Goal: Information Seeking & Learning: Learn about a topic

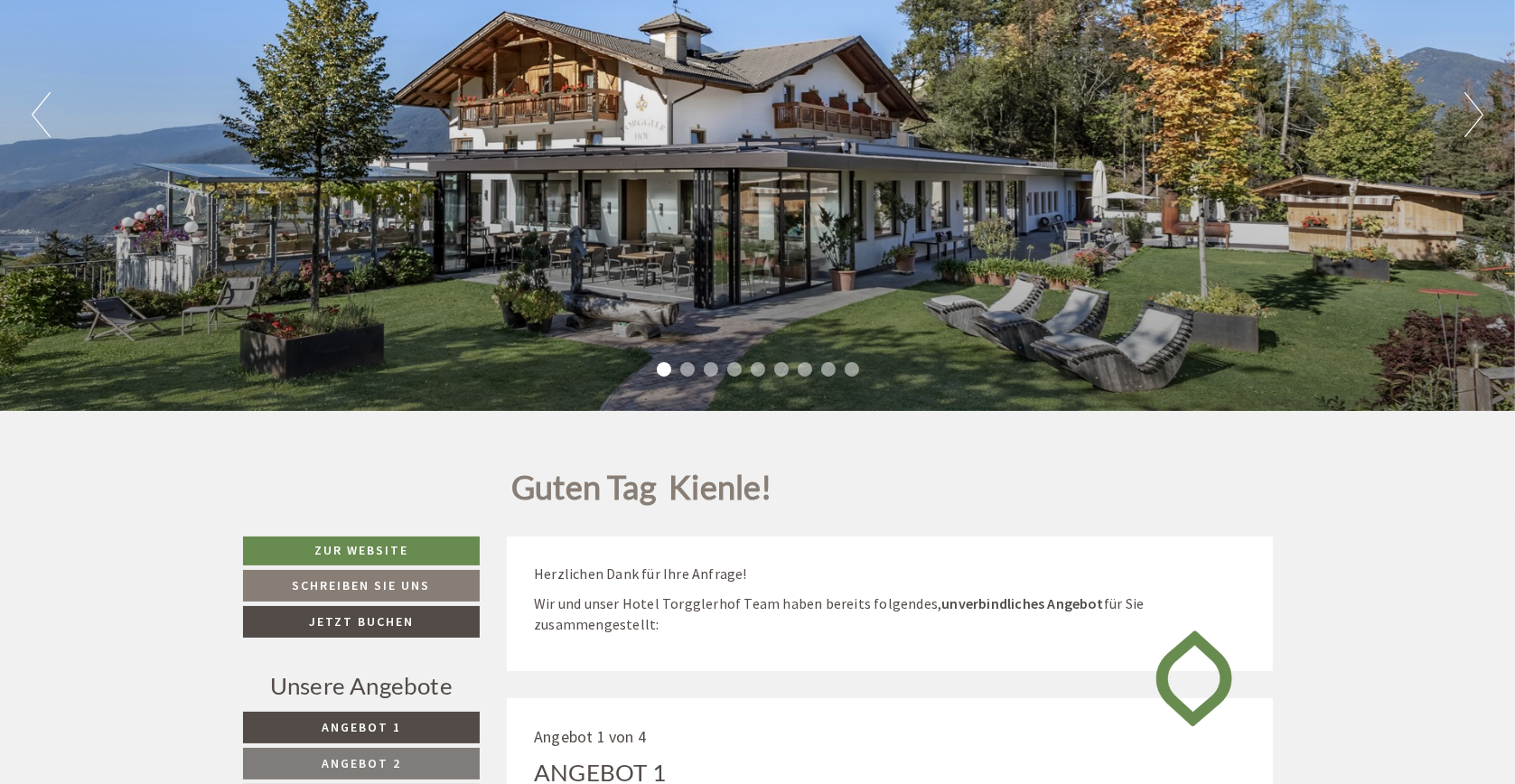
scroll to position [361, 0]
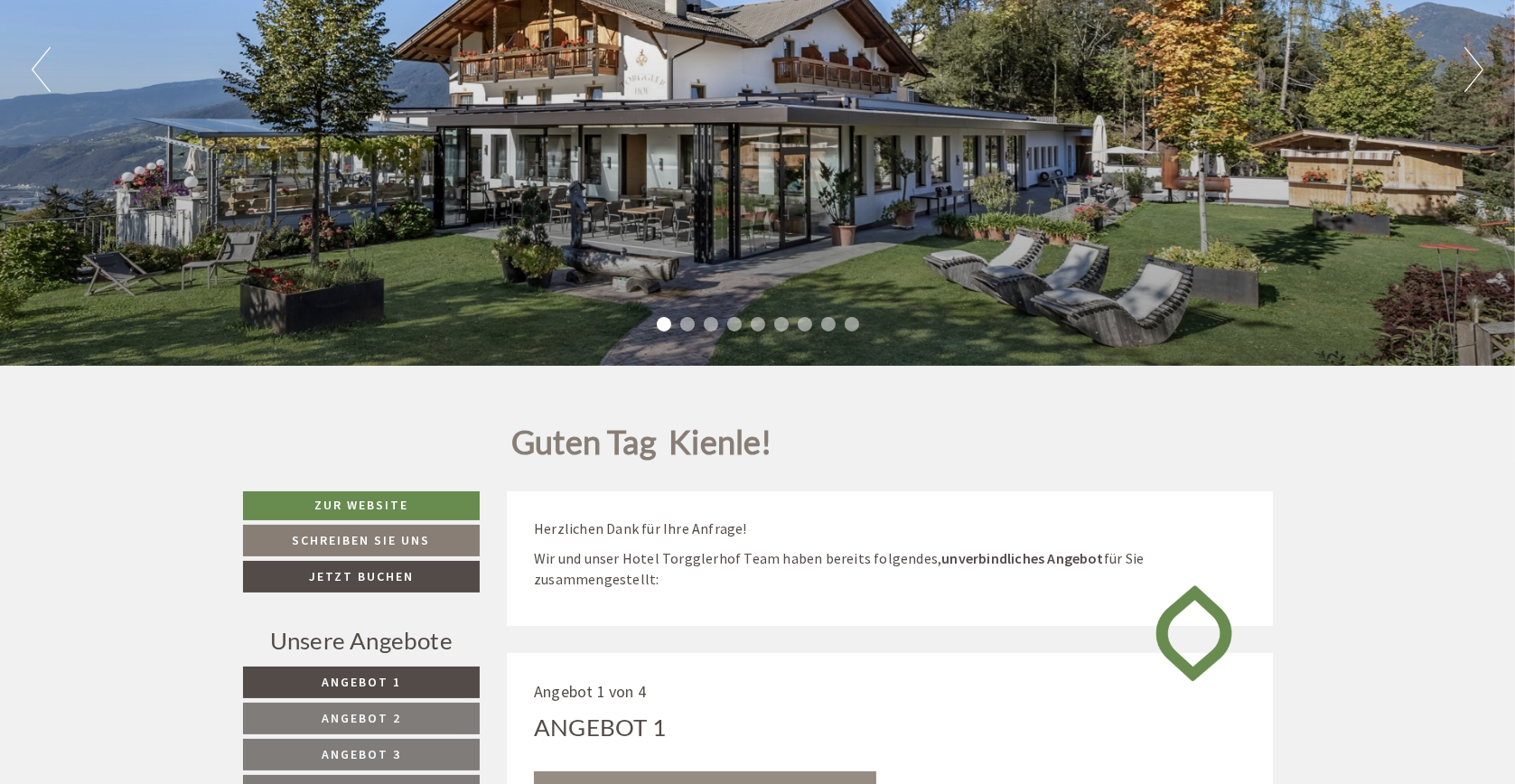
click at [1079, 449] on div "Guten Tag Kienle!" at bounding box center [889, 442] width 793 height 99
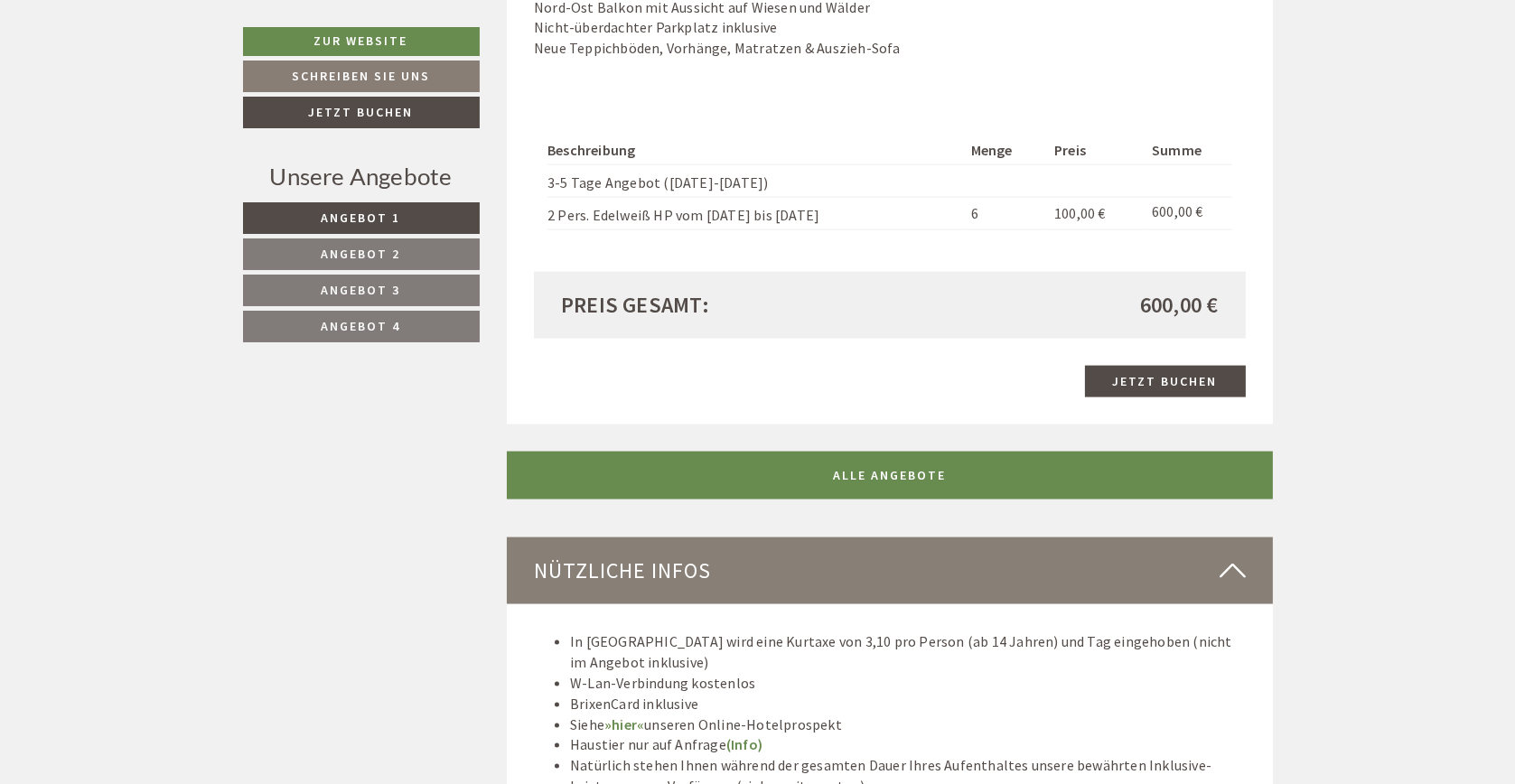
scroll to position [4153, 0]
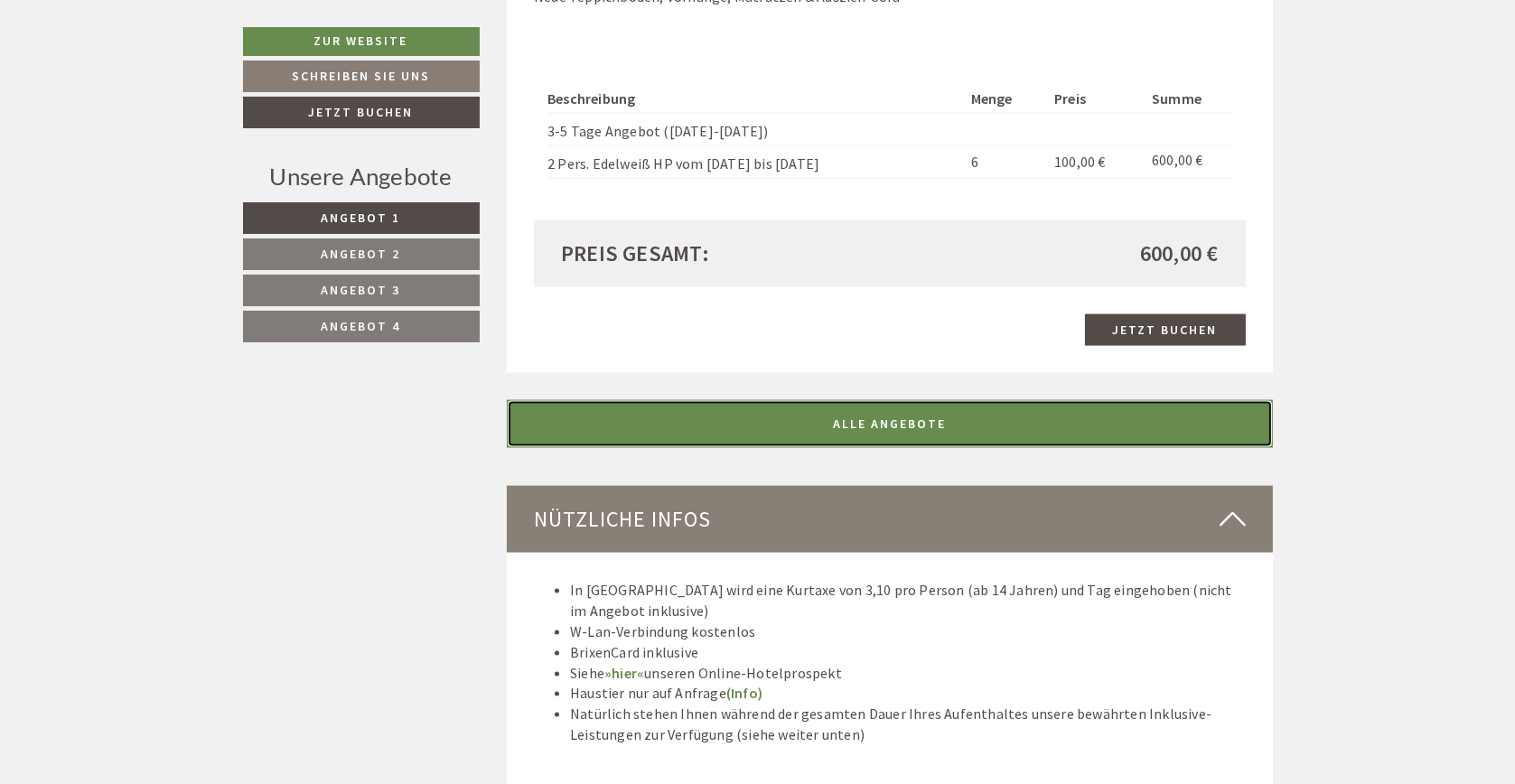
click at [867, 405] on link "ALLE ANGEBOTE" at bounding box center [889, 423] width 766 height 48
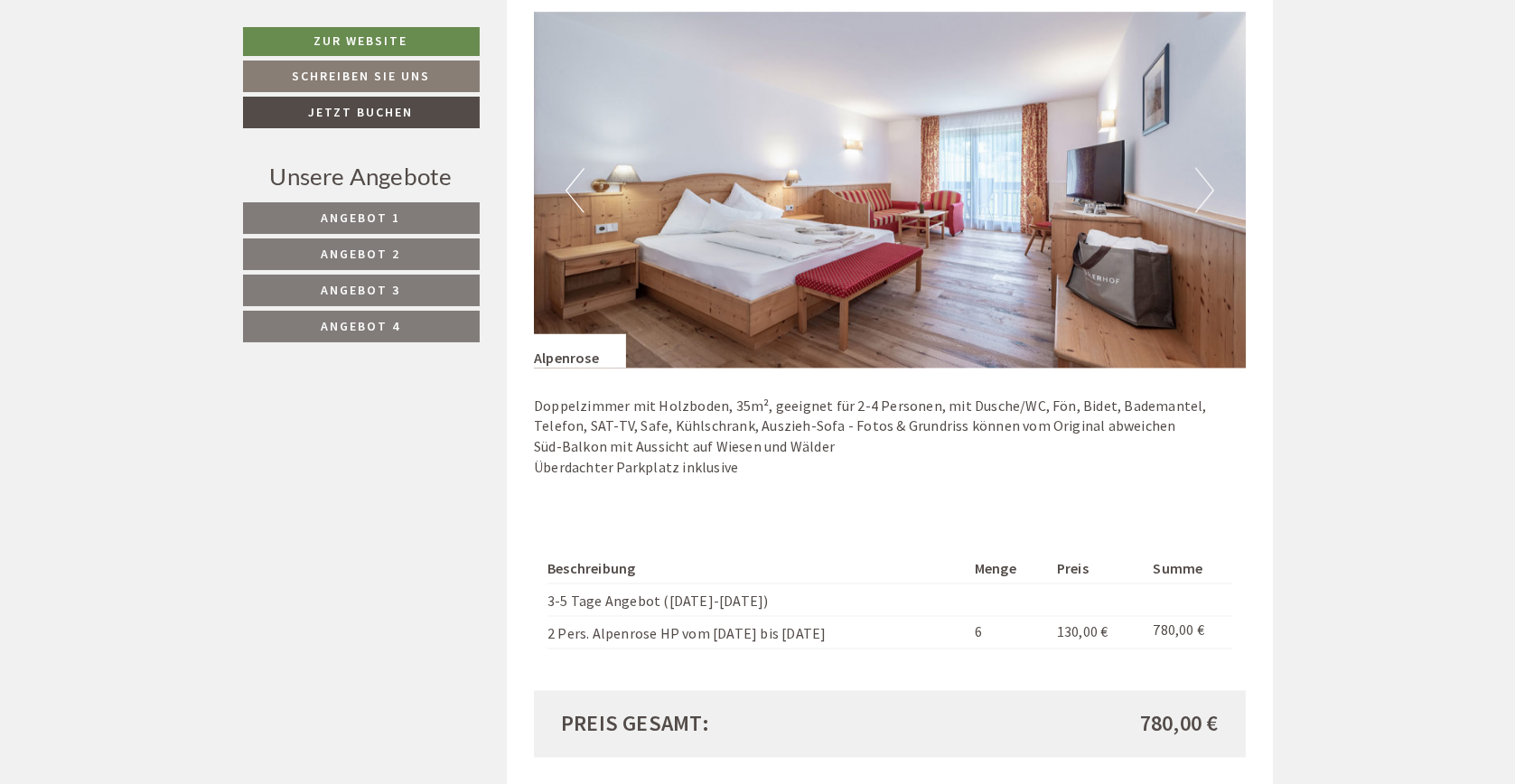
scroll to position [4805, 0]
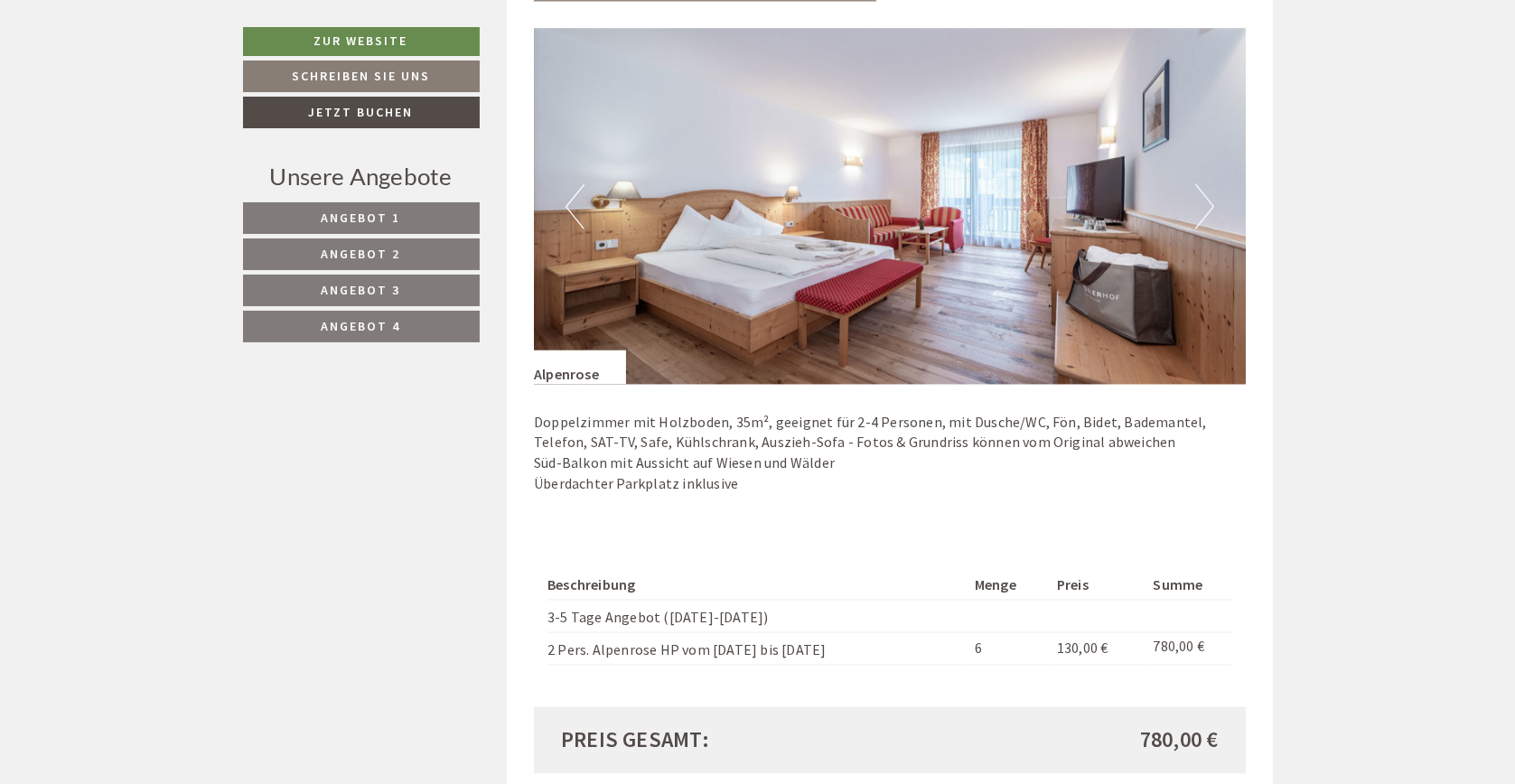
click at [1216, 188] on img at bounding box center [889, 206] width 712 height 355
click at [1204, 189] on button "Next" at bounding box center [1205, 206] width 19 height 45
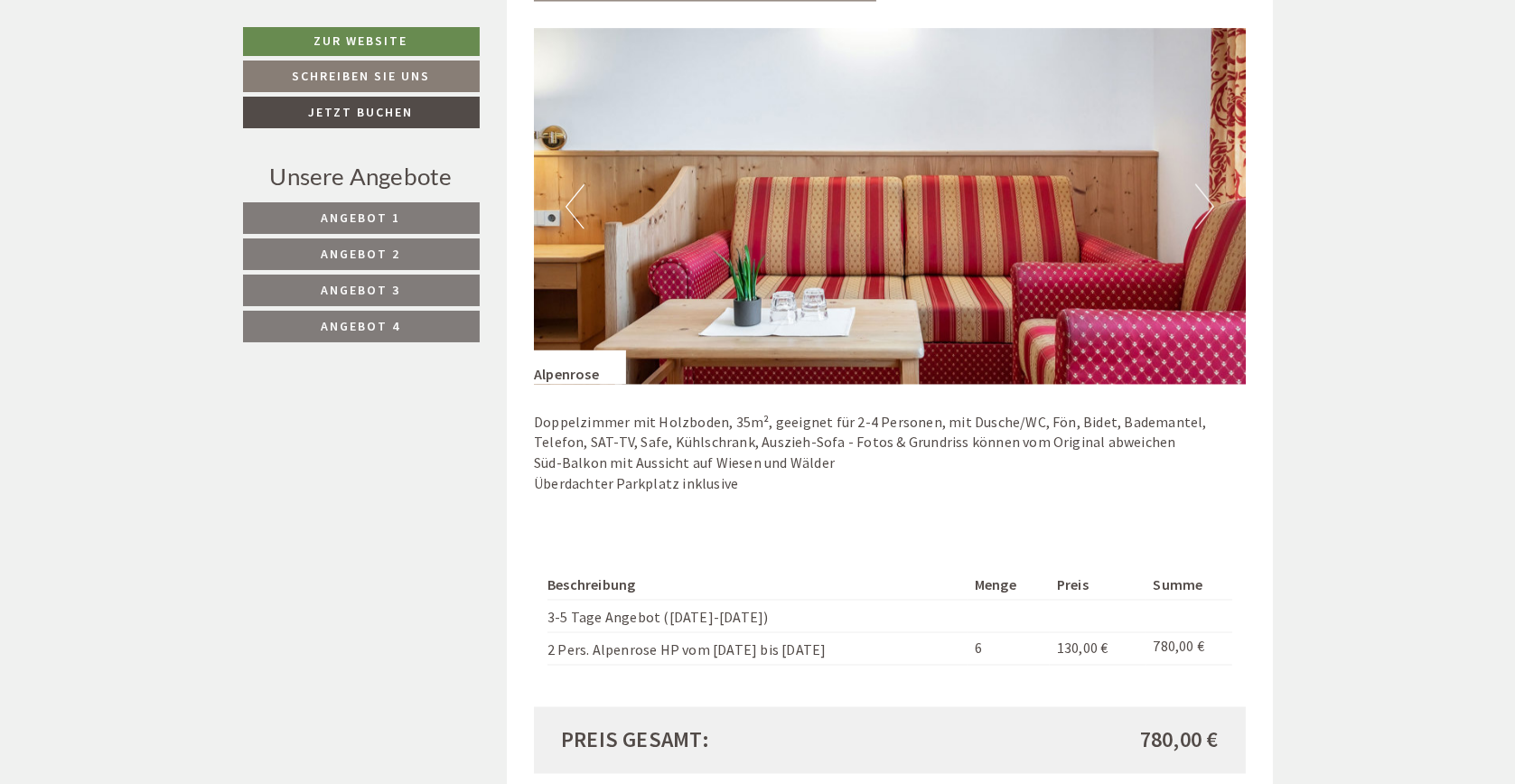
click at [1204, 189] on button "Next" at bounding box center [1205, 206] width 19 height 45
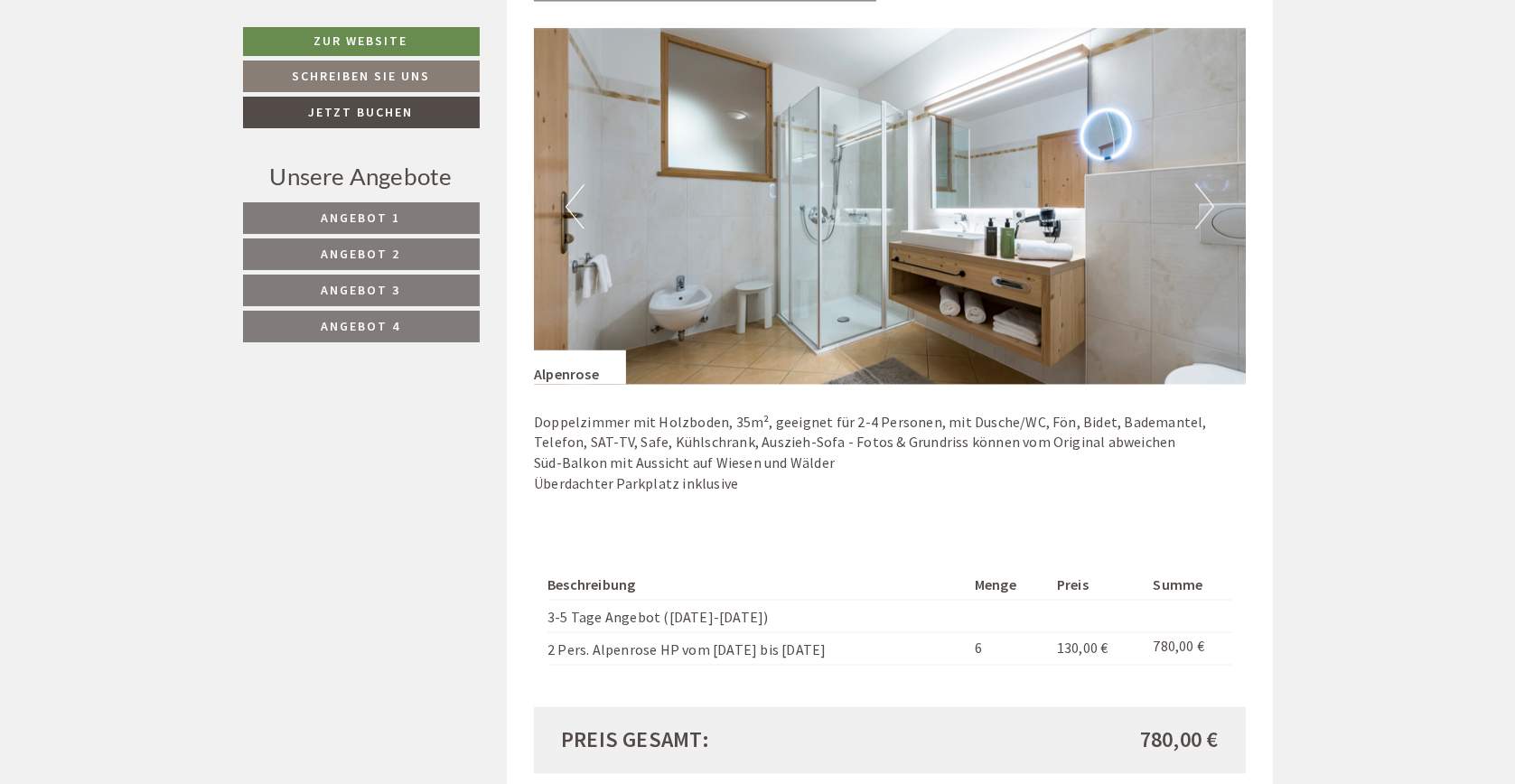
click at [1204, 189] on button "Next" at bounding box center [1205, 206] width 19 height 45
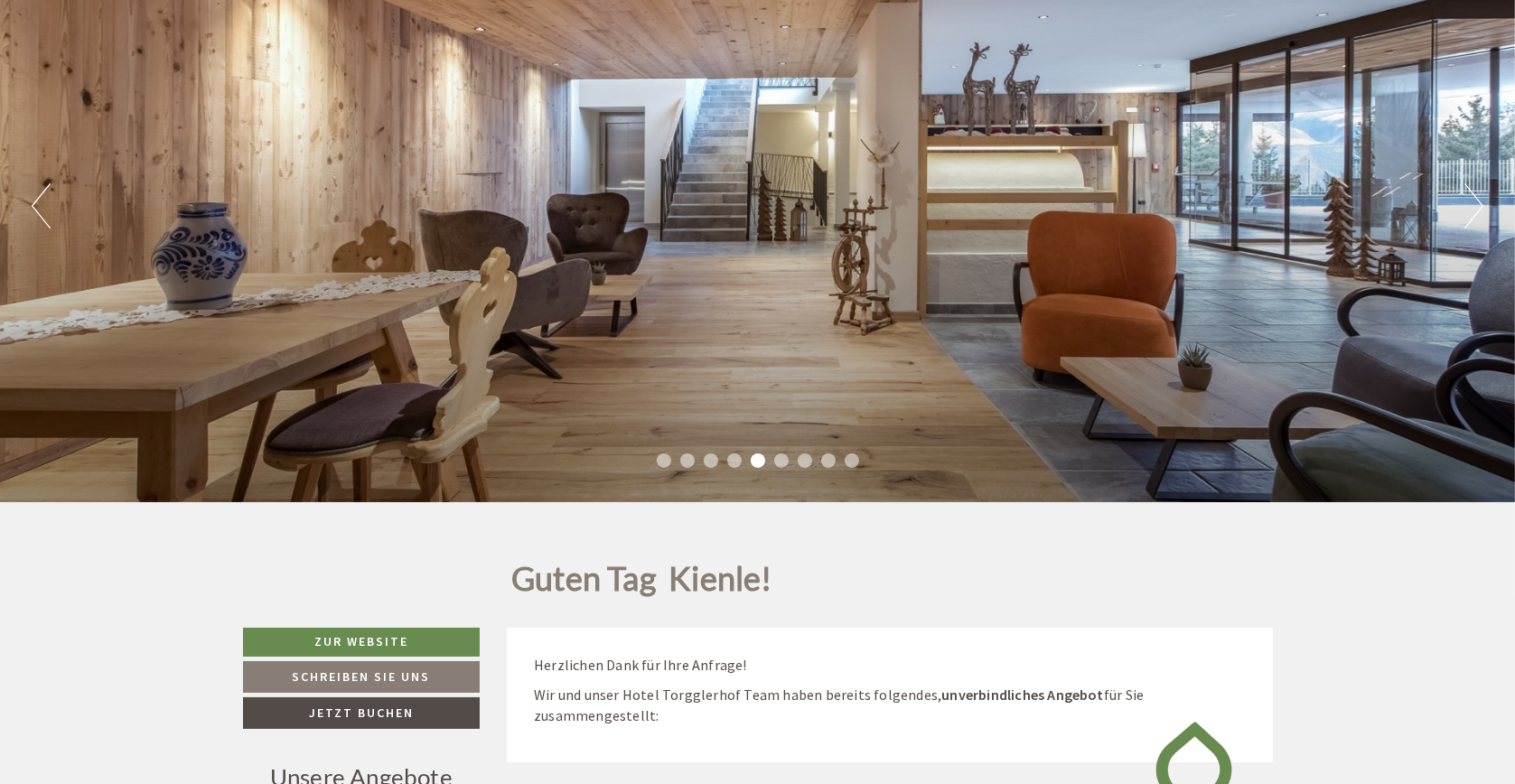
scroll to position [0, 0]
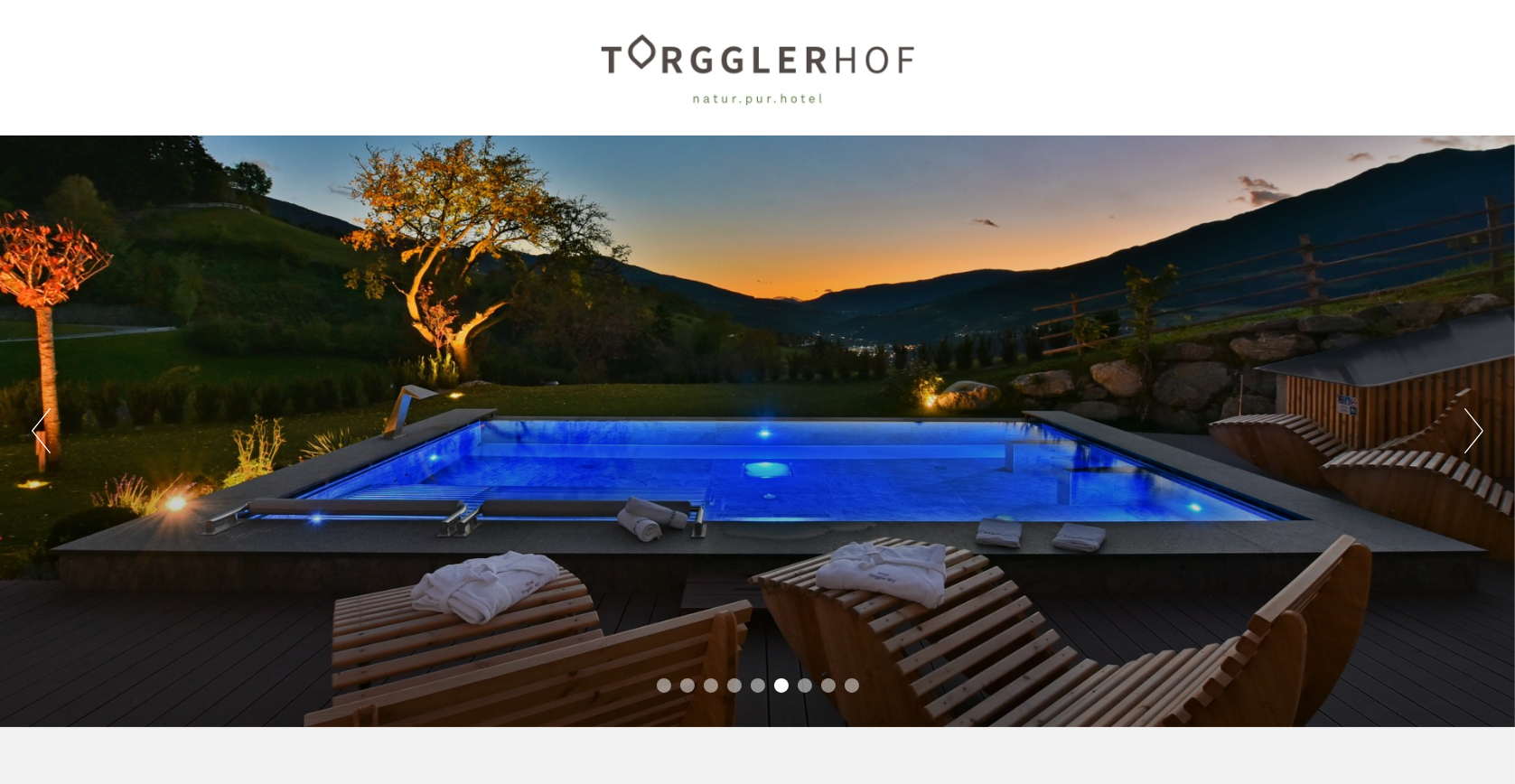
click at [1466, 436] on button "Next" at bounding box center [1474, 431] width 19 height 45
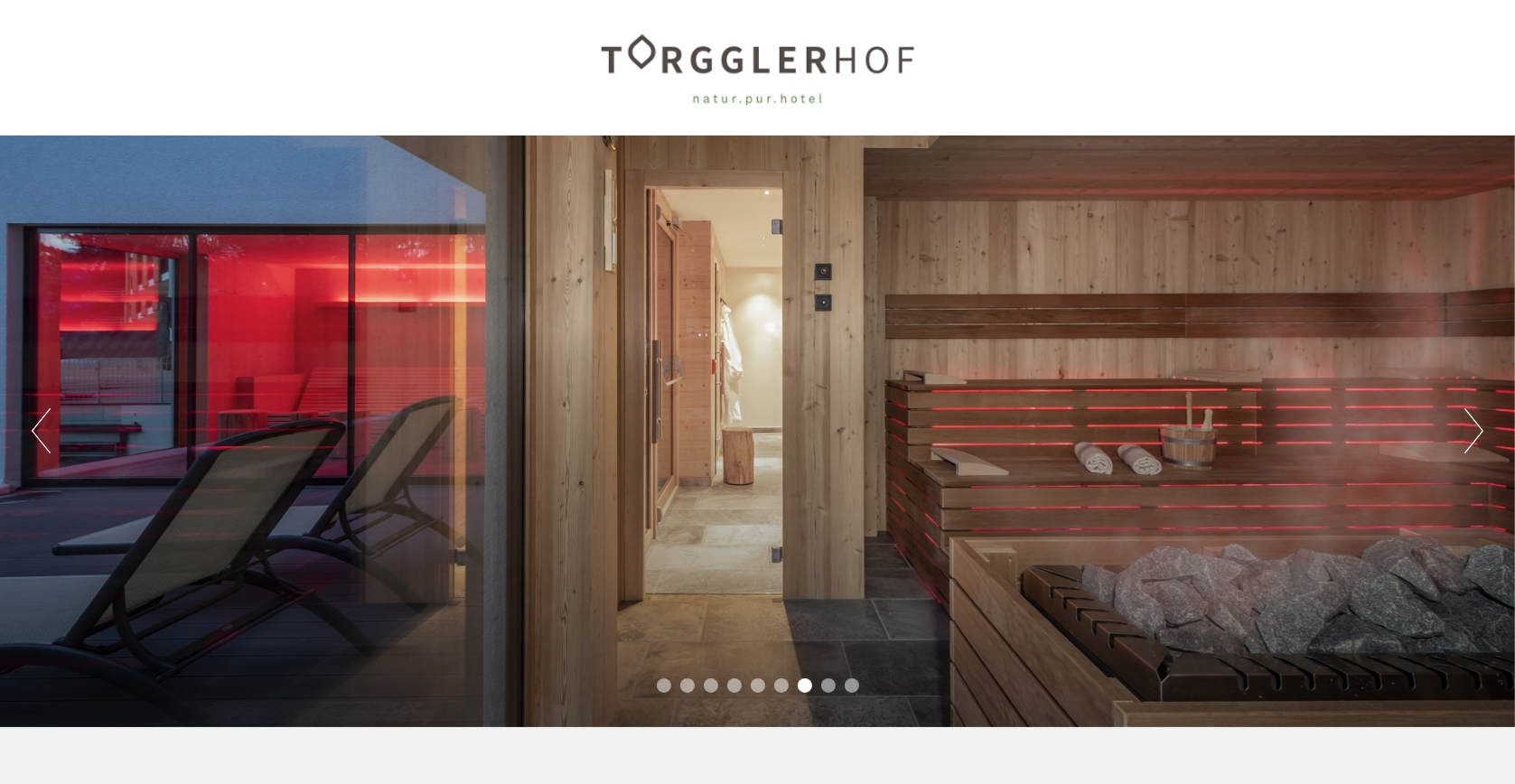
click at [1466, 436] on button "Next" at bounding box center [1474, 431] width 19 height 45
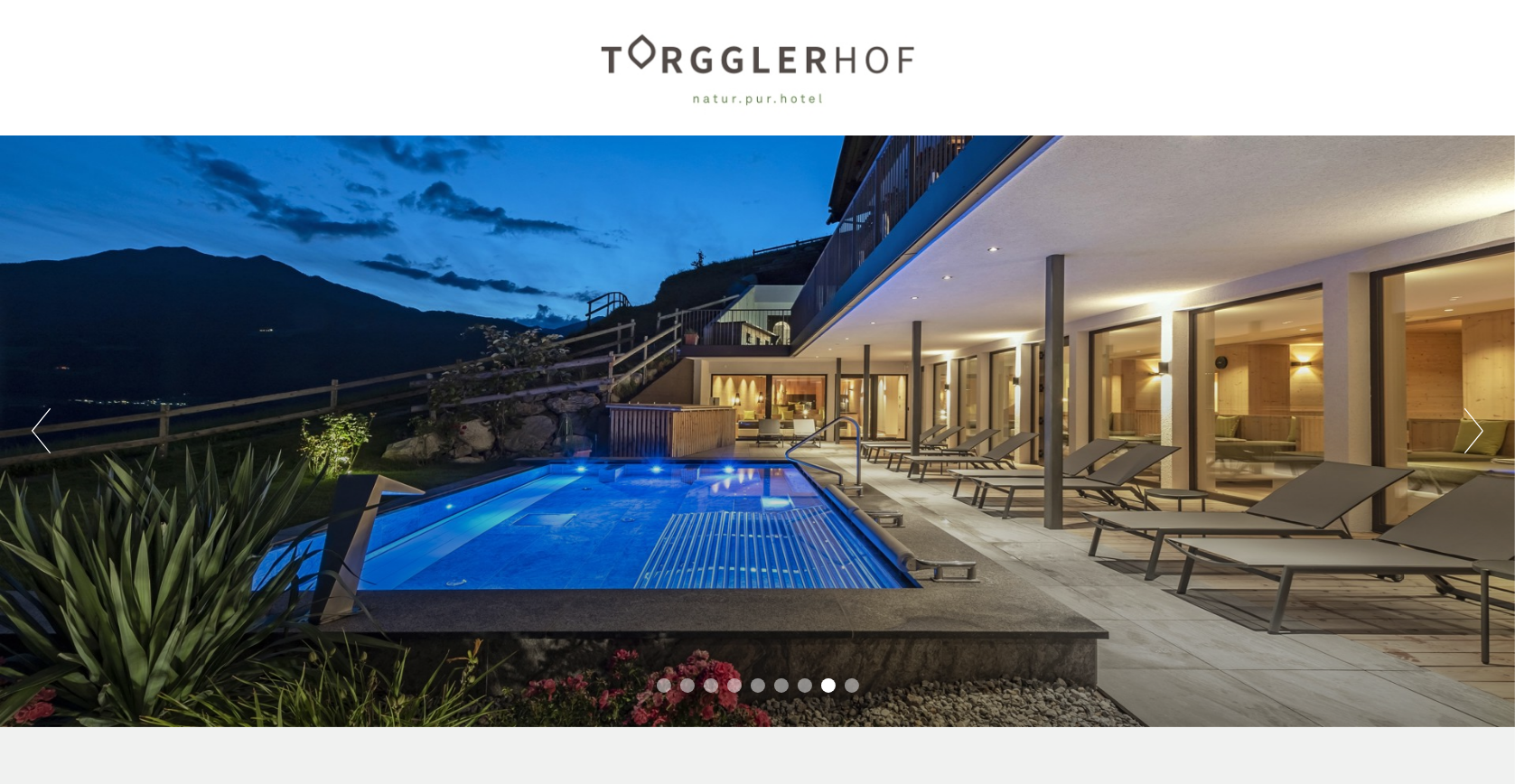
click at [1466, 436] on button "Next" at bounding box center [1474, 431] width 19 height 45
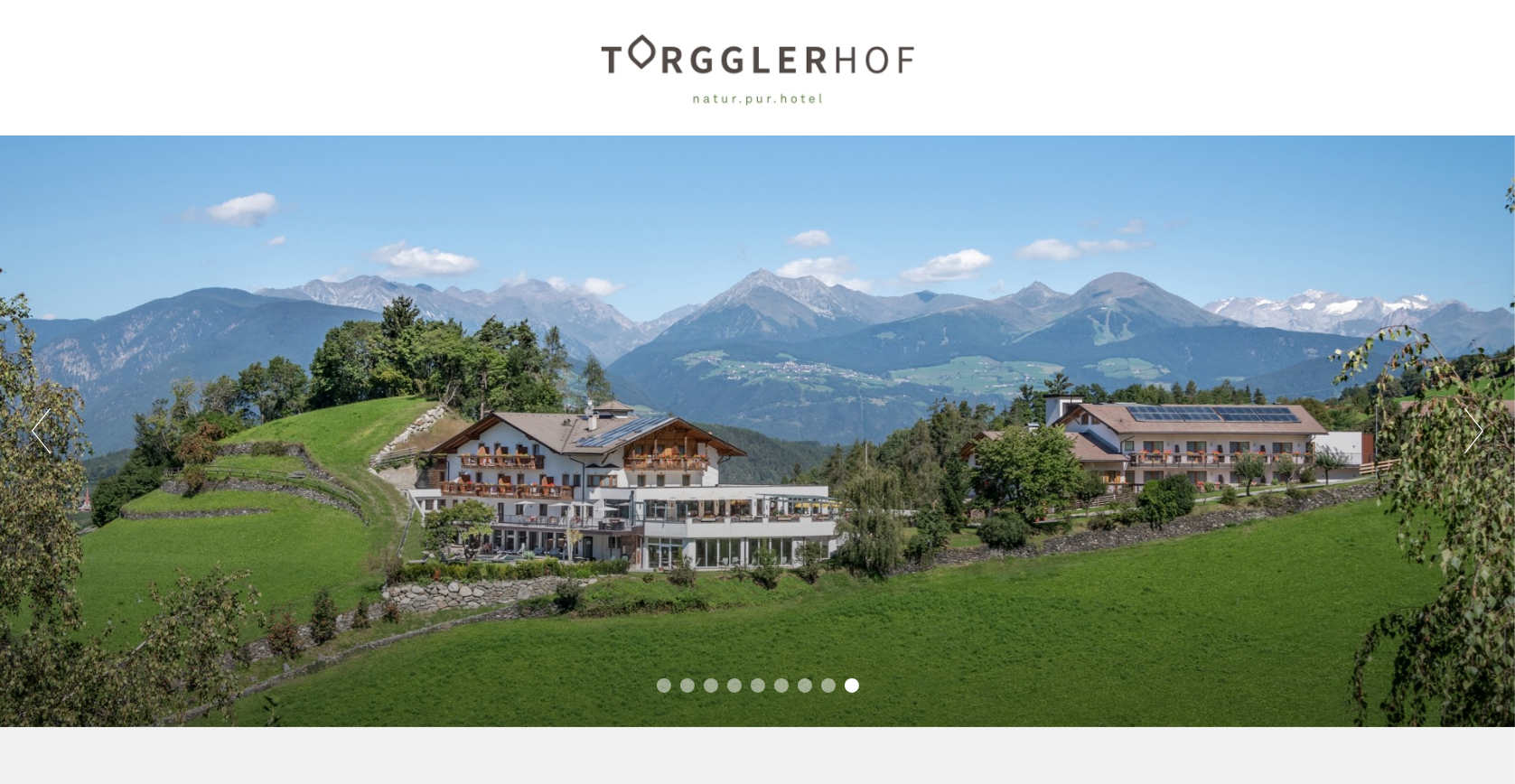
click at [1464, 433] on button "Next" at bounding box center [1474, 431] width 19 height 45
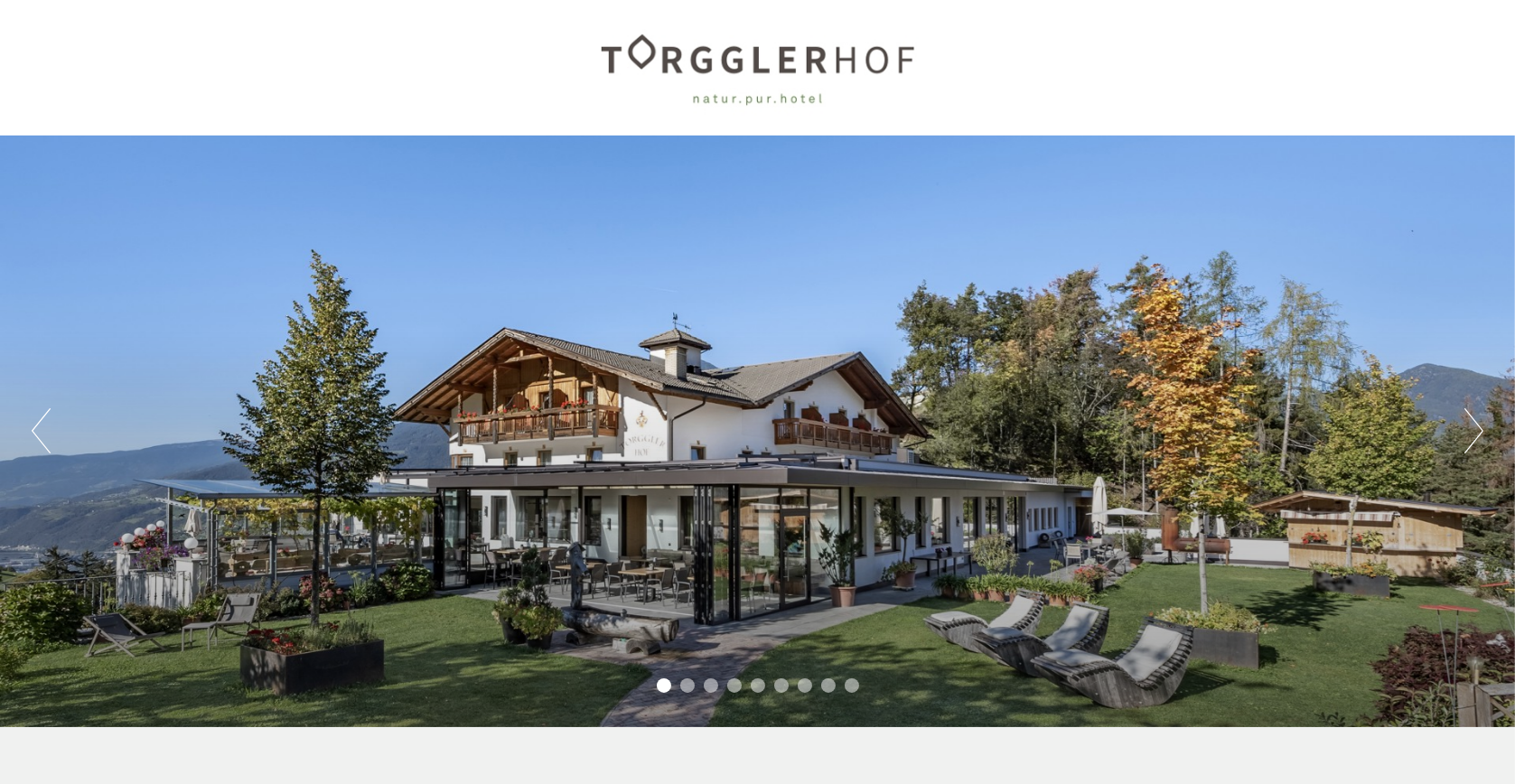
click at [1464, 433] on button "Next" at bounding box center [1474, 431] width 19 height 45
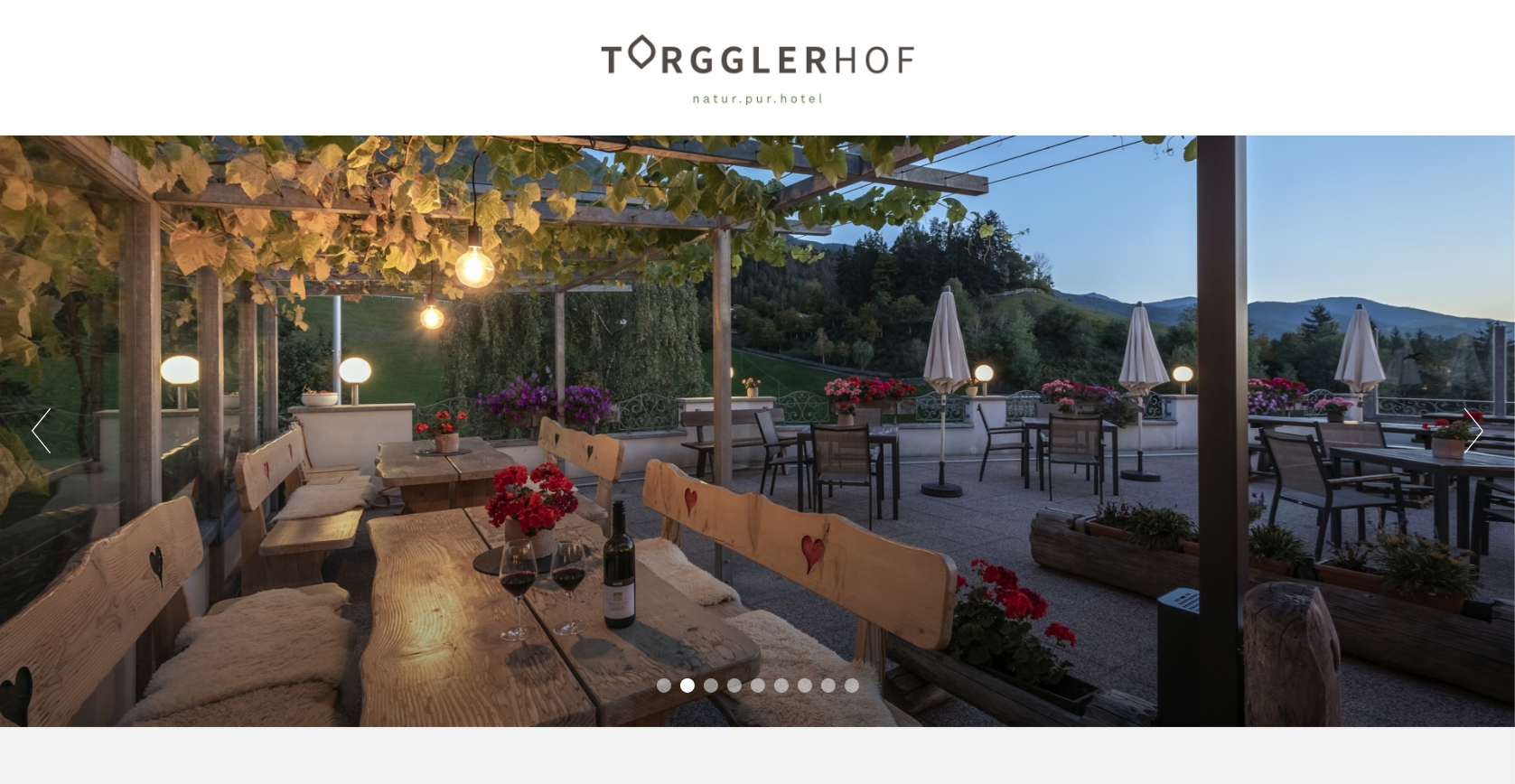
click at [1464, 433] on button "Next" at bounding box center [1474, 431] width 19 height 45
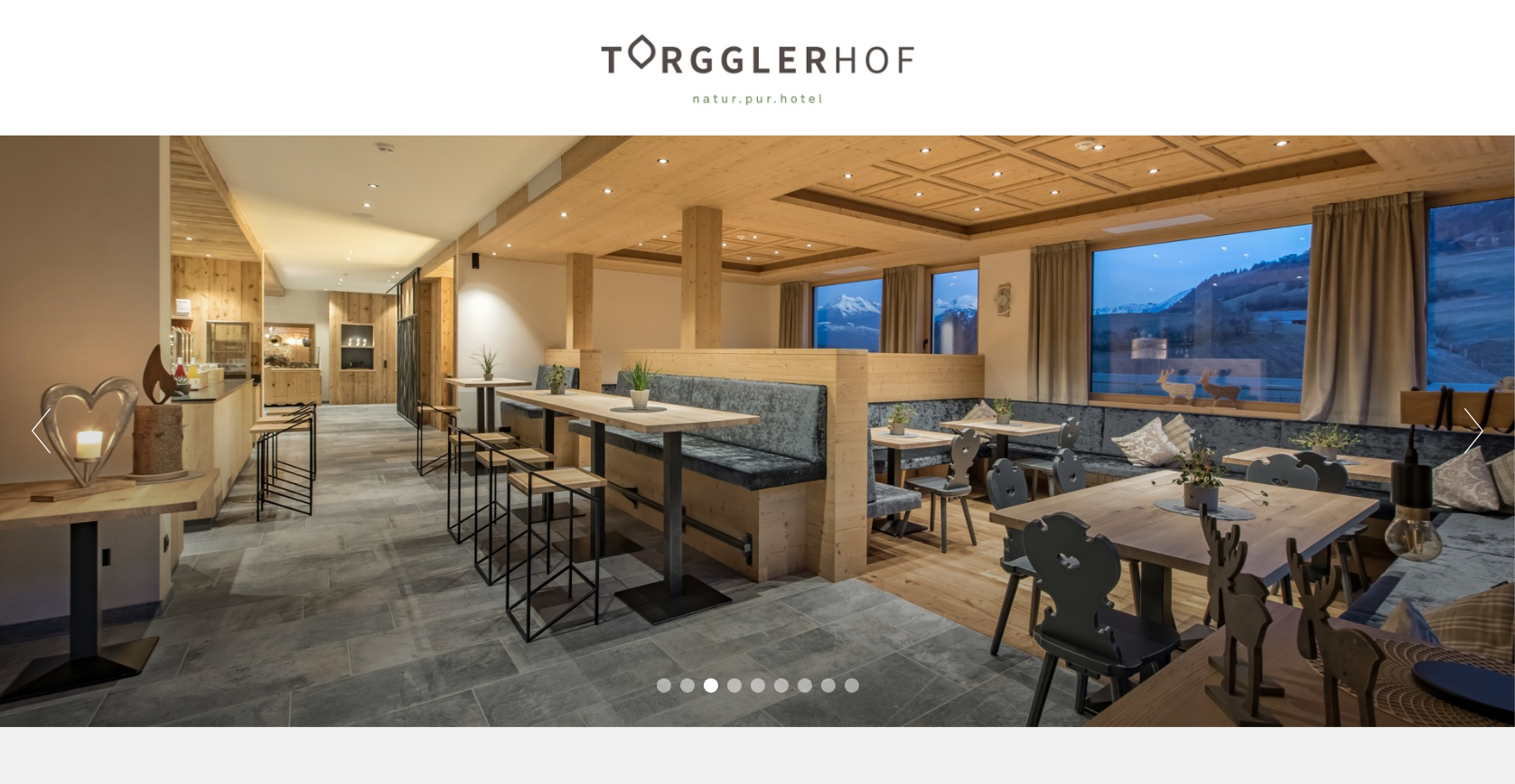
click at [1471, 430] on button "Next" at bounding box center [1474, 431] width 19 height 45
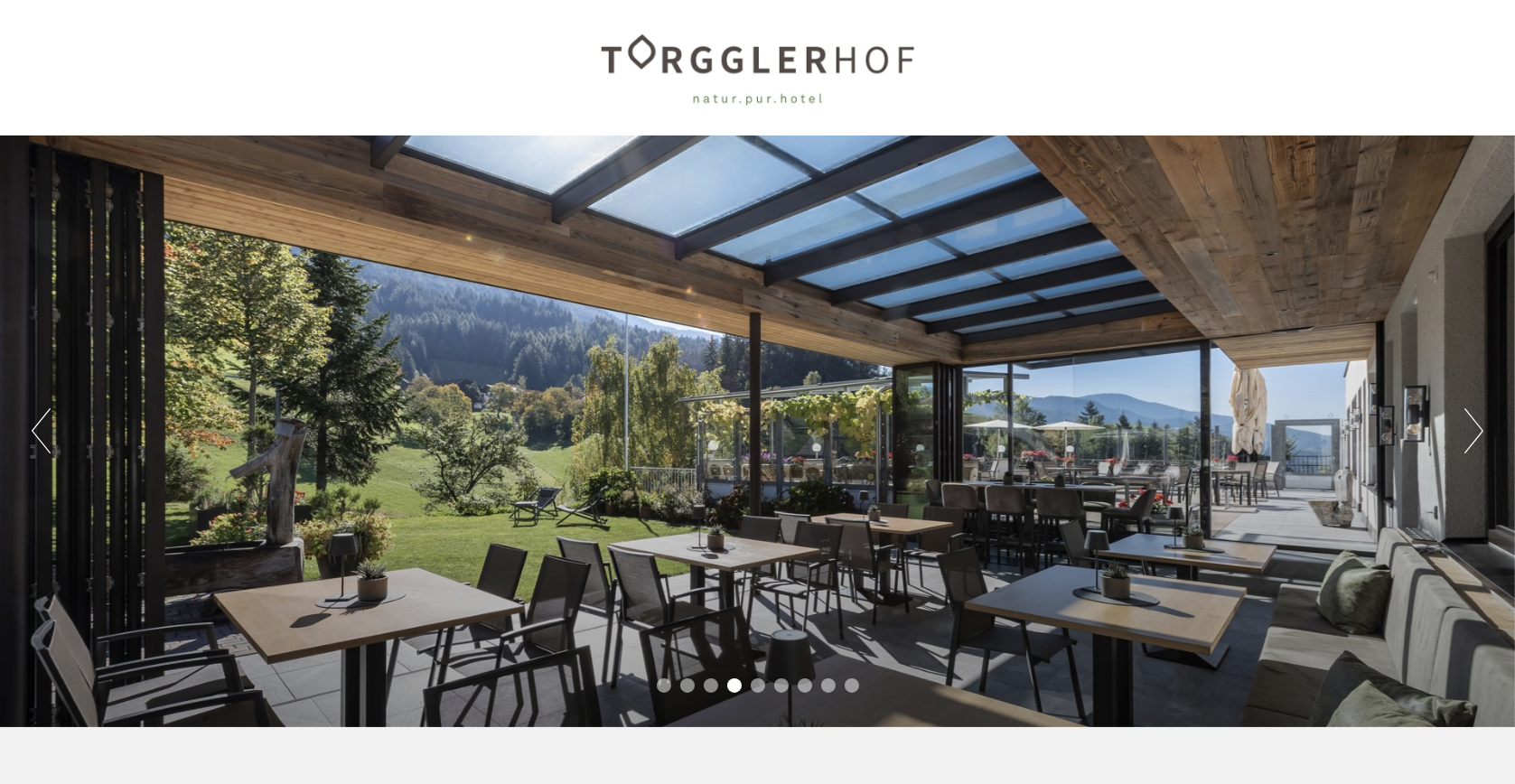
click at [1457, 439] on div "Previous Next 1 2 3 4 5 6 7 8 9" at bounding box center [757, 432] width 1515 height 592
click at [1465, 433] on button "Next" at bounding box center [1474, 431] width 19 height 45
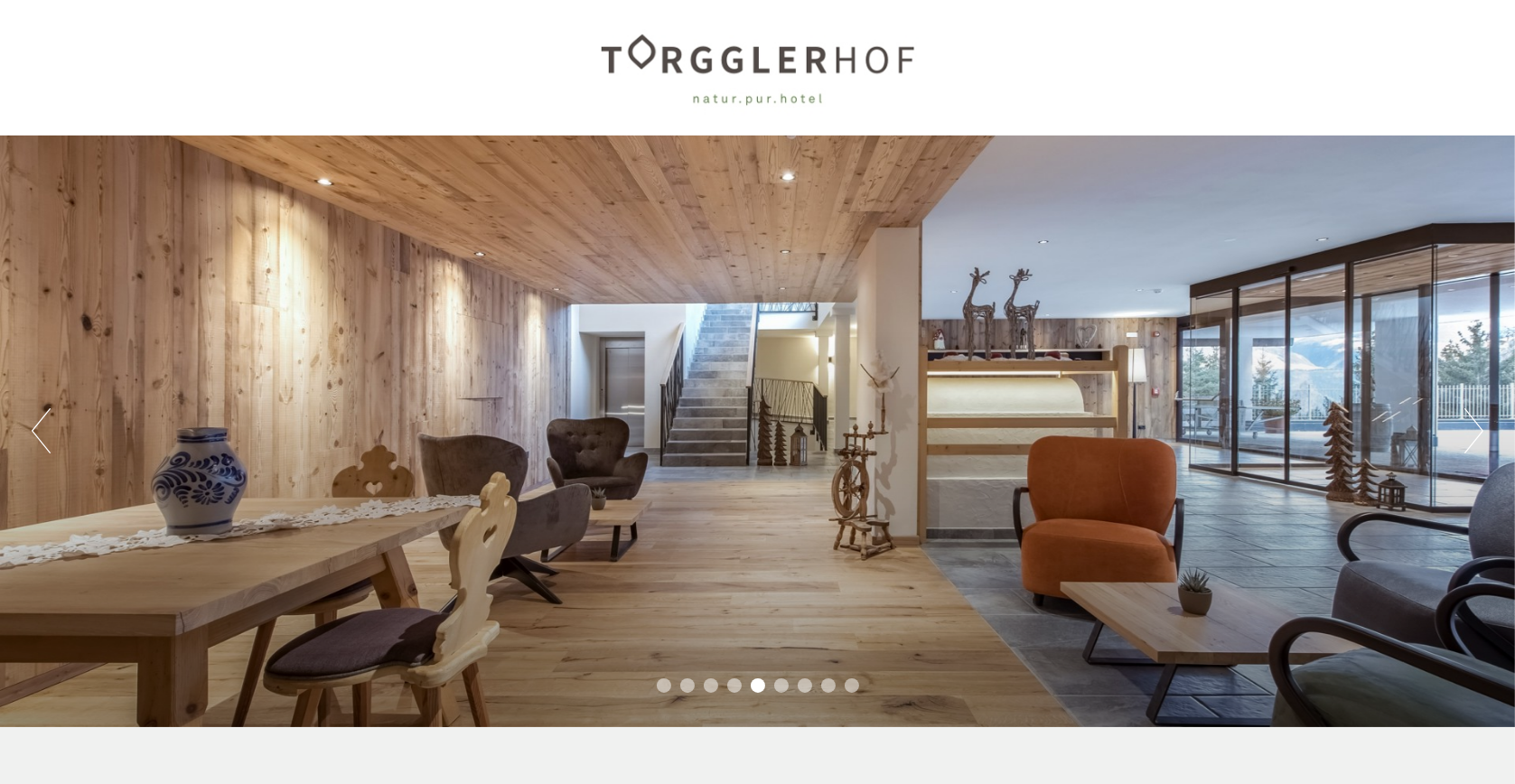
click at [1466, 430] on button "Next" at bounding box center [1474, 431] width 19 height 45
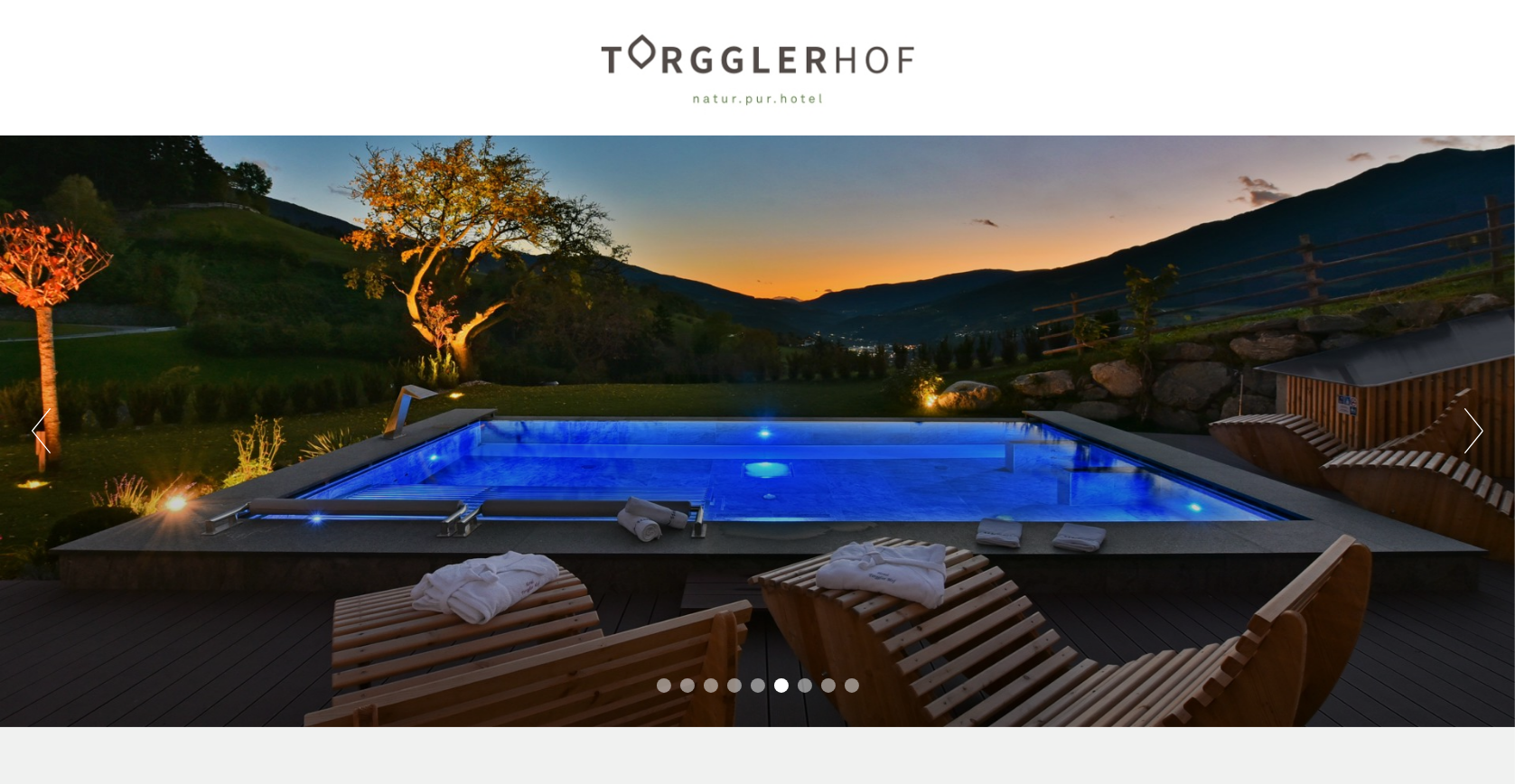
click at [1466, 430] on button "Next" at bounding box center [1474, 431] width 19 height 45
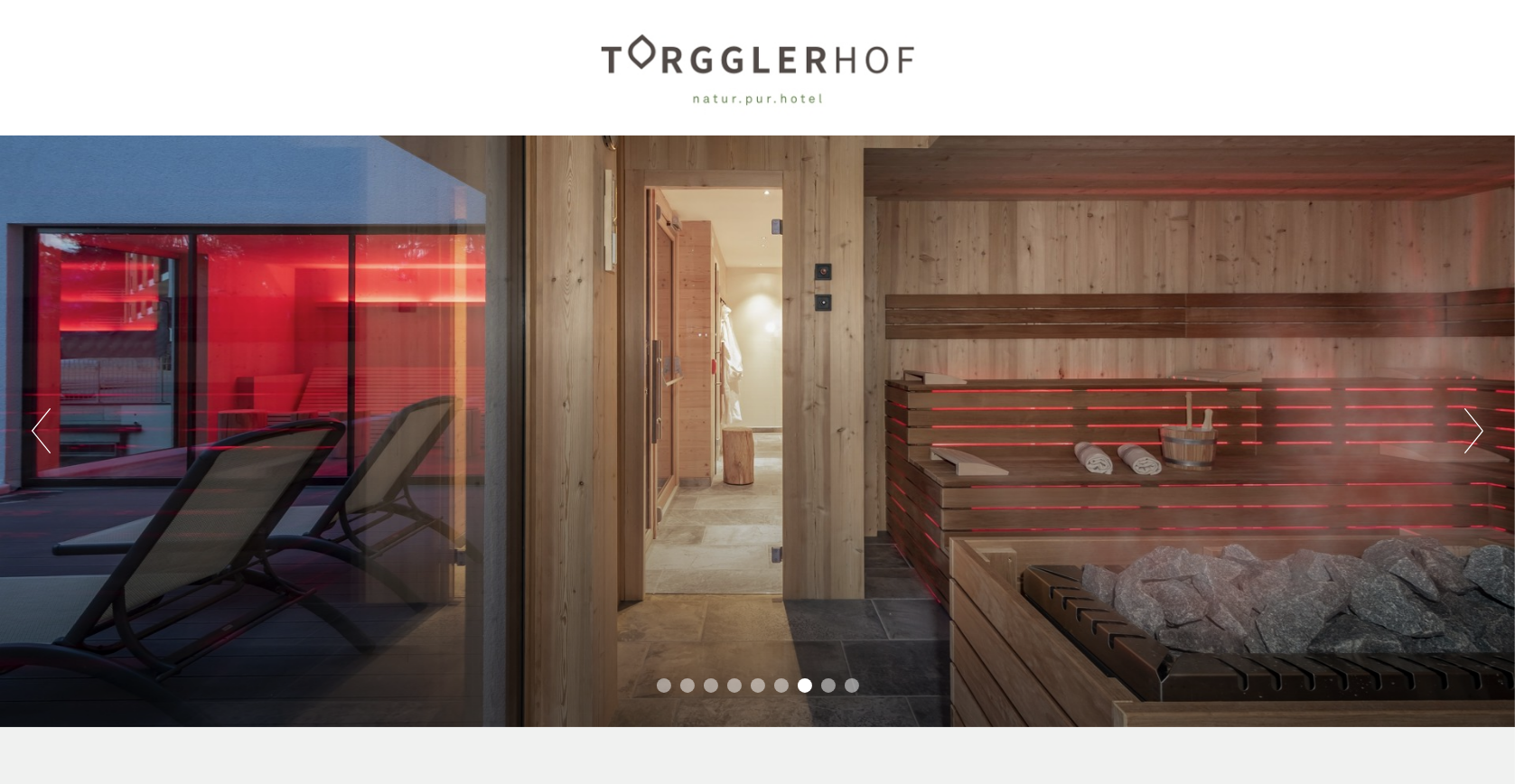
click at [1456, 434] on div "Previous Next 1 2 3 4 5 6 7 8 9" at bounding box center [757, 432] width 1515 height 592
click at [1464, 432] on button "Next" at bounding box center [1474, 431] width 19 height 45
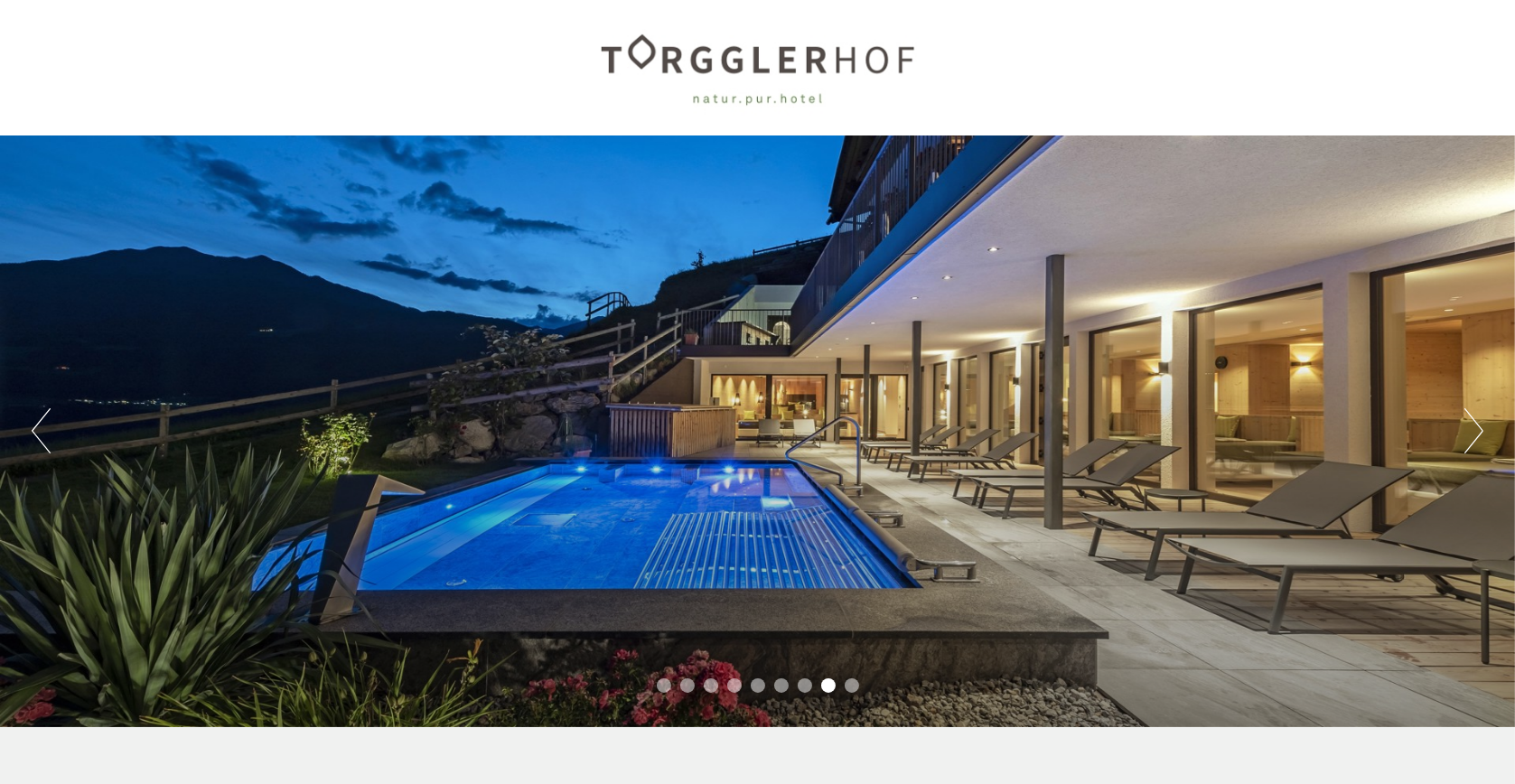
click at [1462, 427] on div "Previous Next 1 2 3 4 5 6 7 8 9" at bounding box center [757, 432] width 1515 height 592
click at [1473, 434] on button "Next" at bounding box center [1474, 431] width 19 height 45
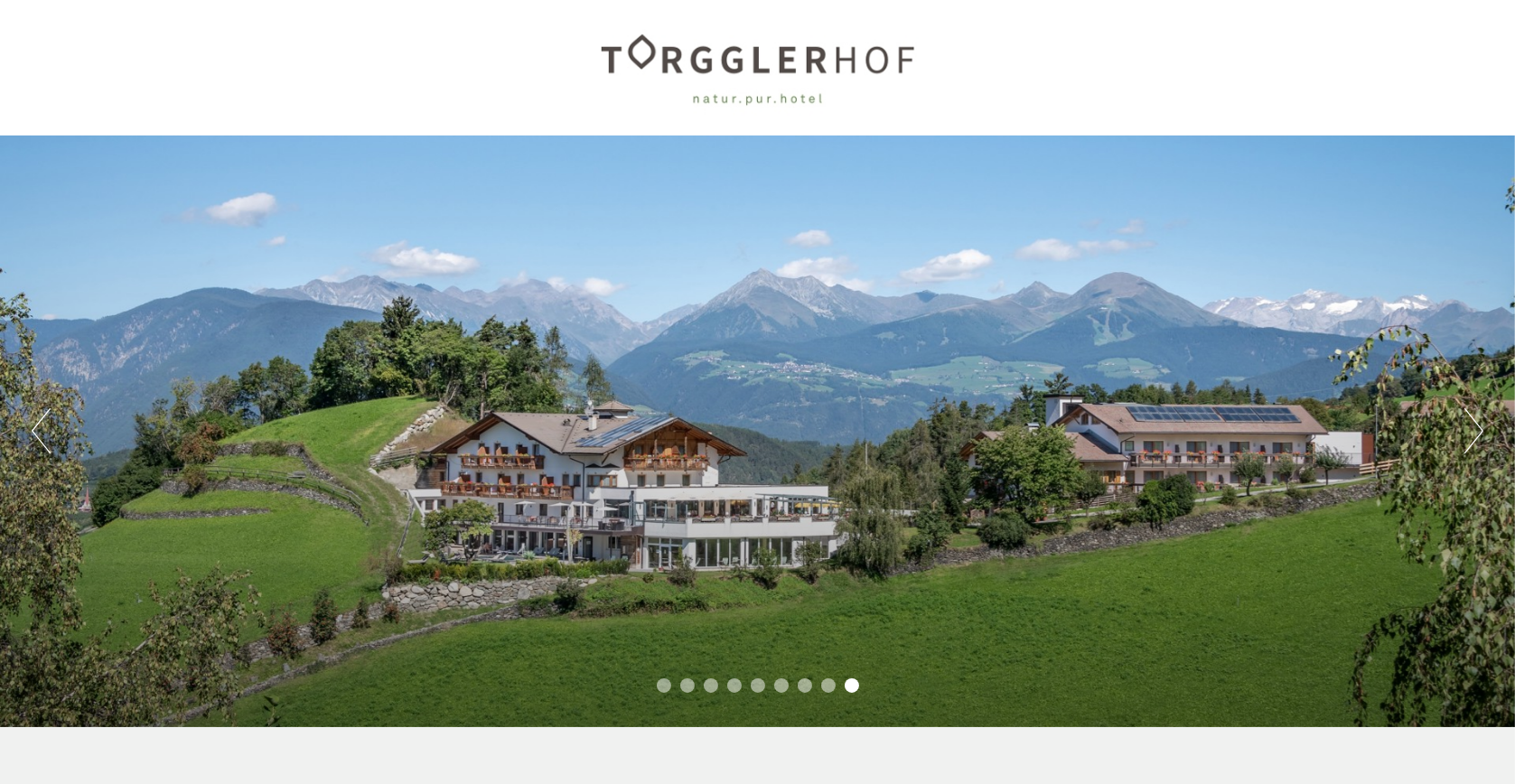
click at [1464, 438] on button "Next" at bounding box center [1474, 431] width 19 height 45
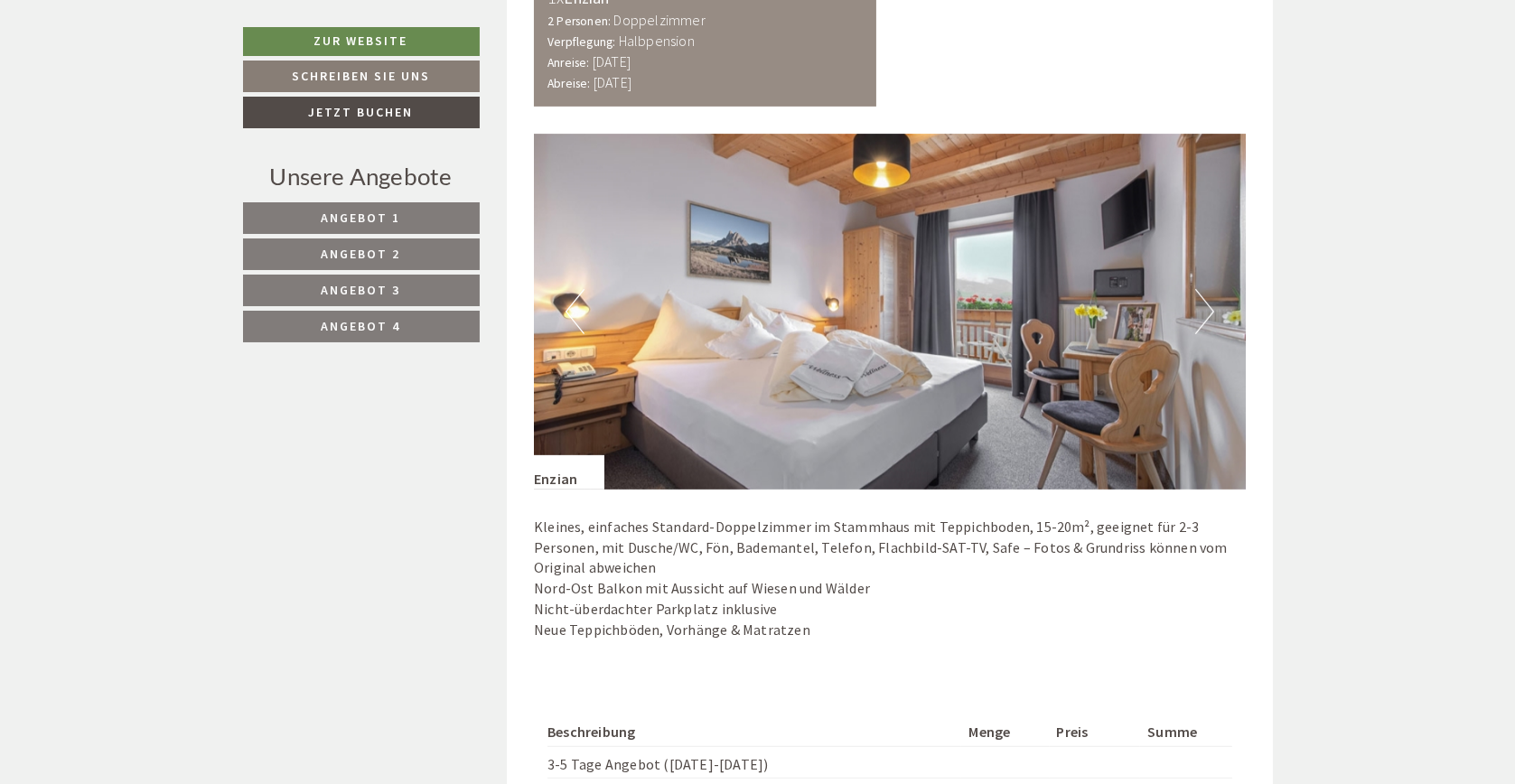
scroll to position [1173, 0]
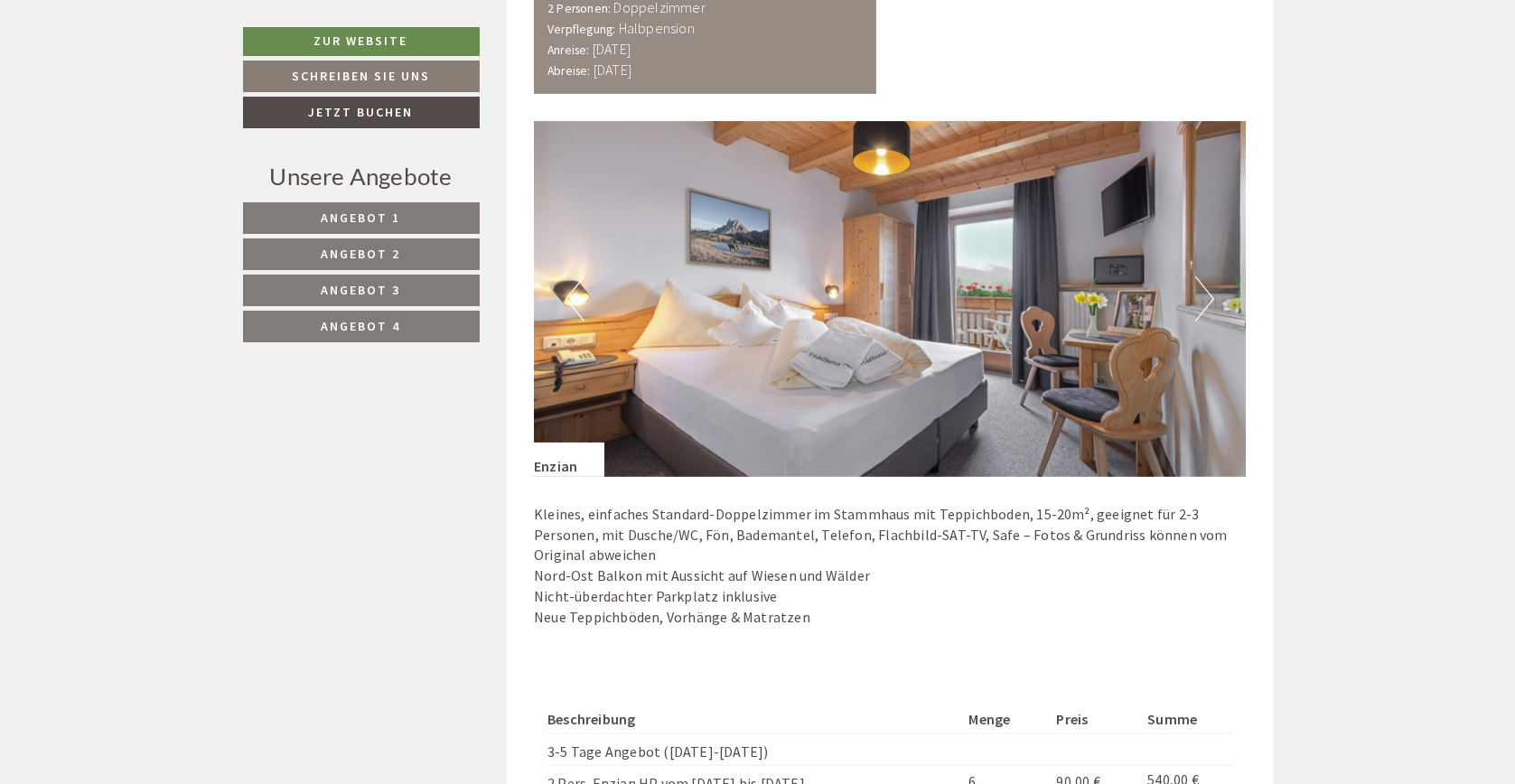
click at [1203, 298] on button "Next" at bounding box center [1205, 299] width 19 height 45
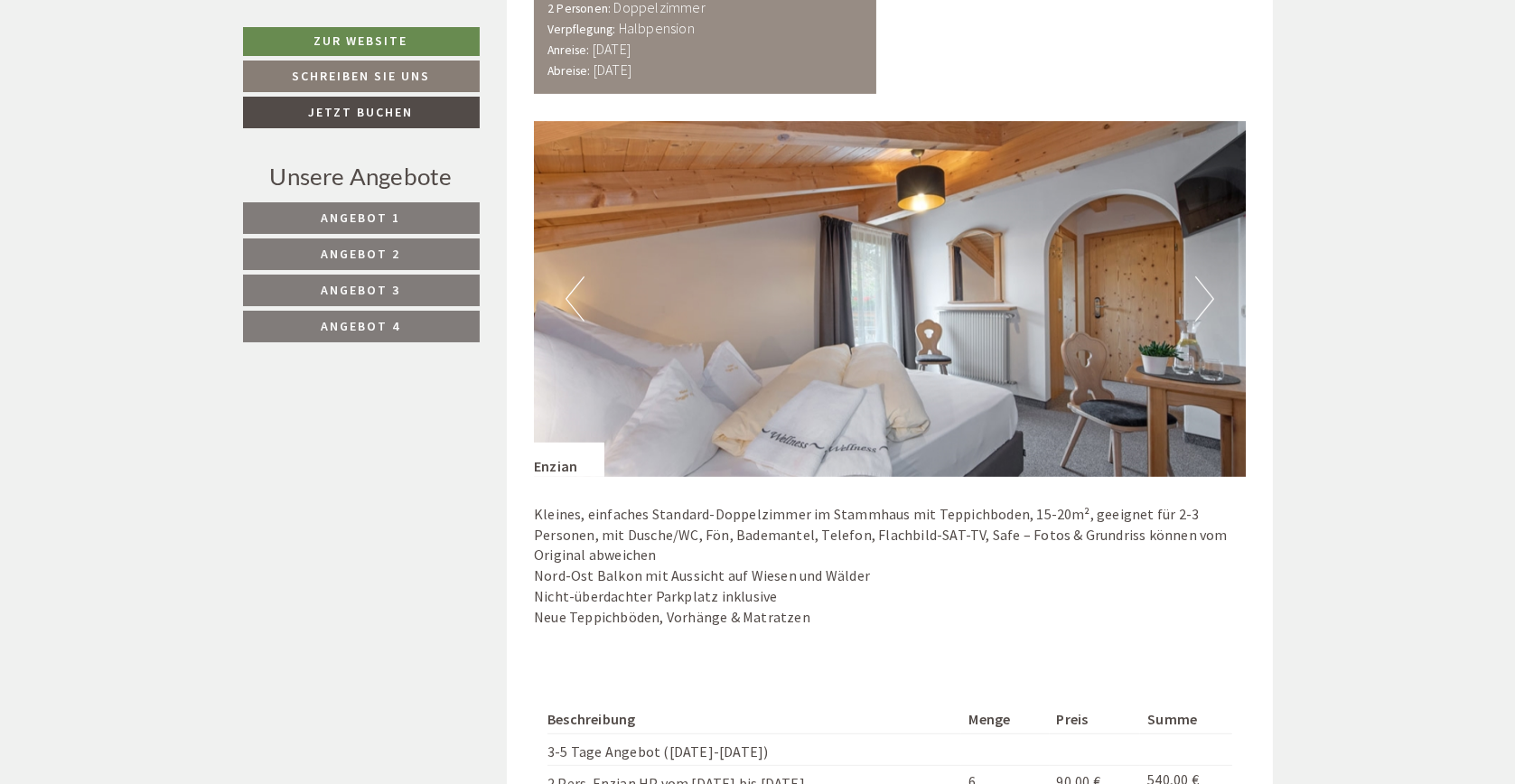
click at [1203, 298] on button "Next" at bounding box center [1205, 299] width 19 height 45
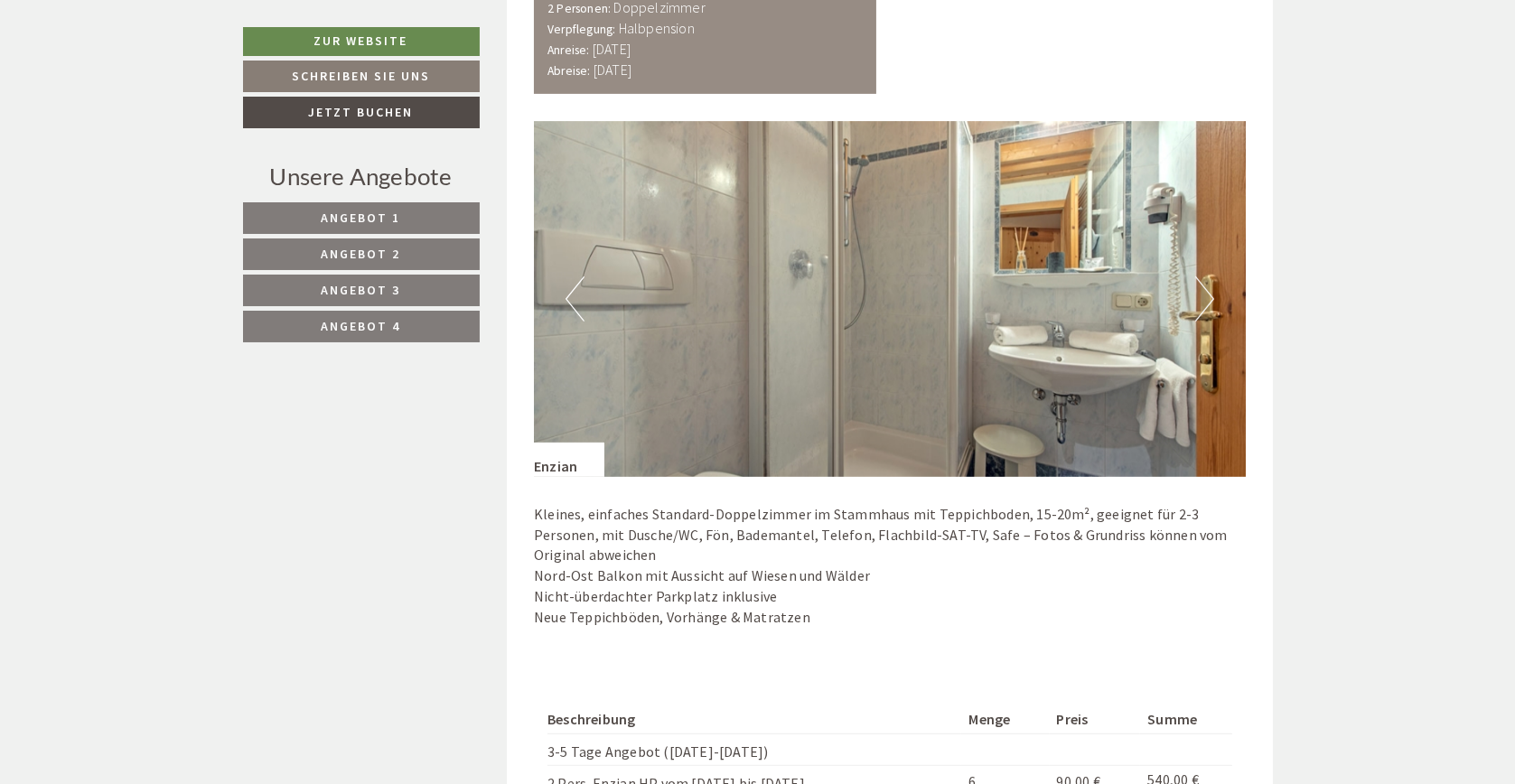
click at [1203, 298] on button "Next" at bounding box center [1205, 299] width 19 height 45
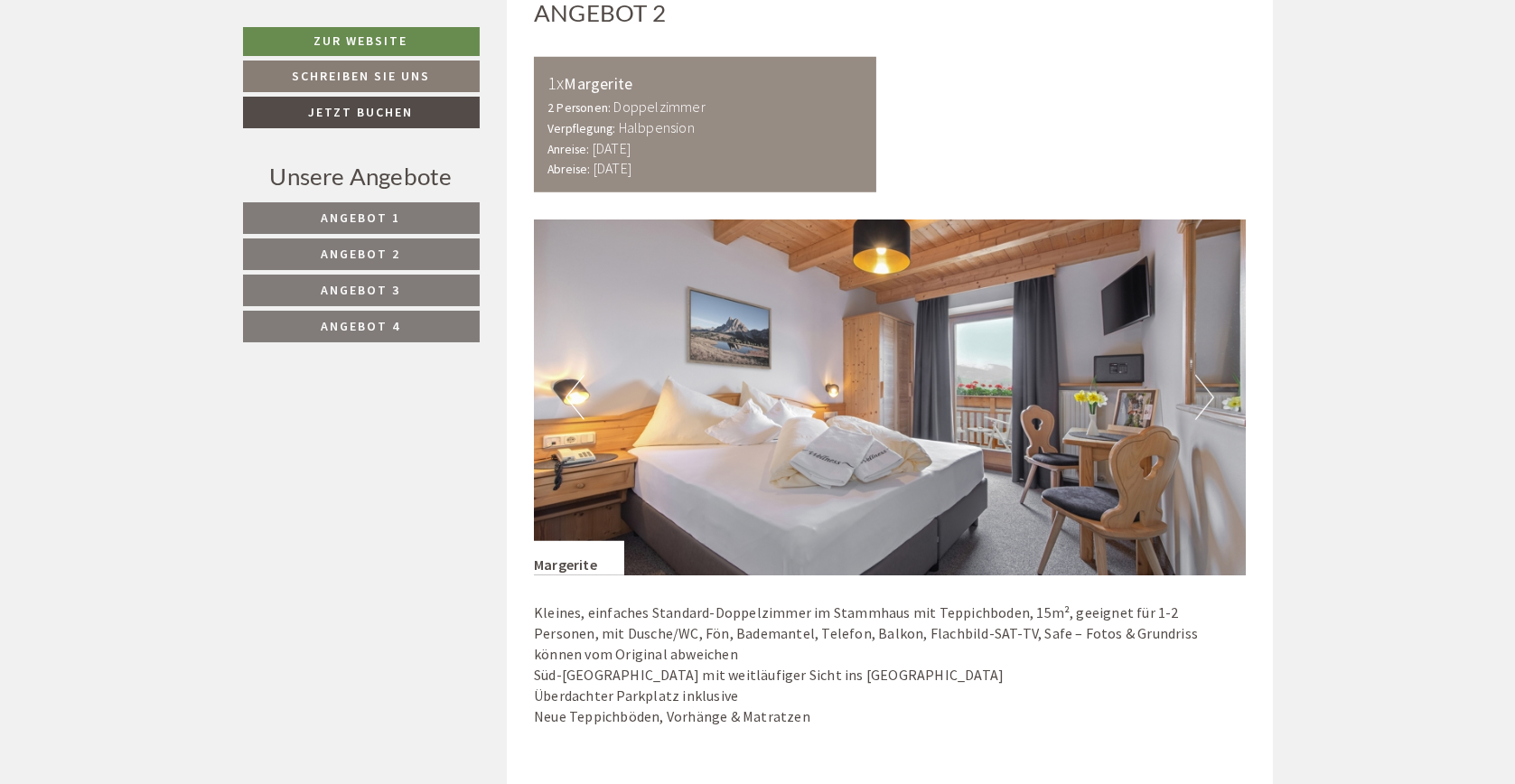
scroll to position [2257, 0]
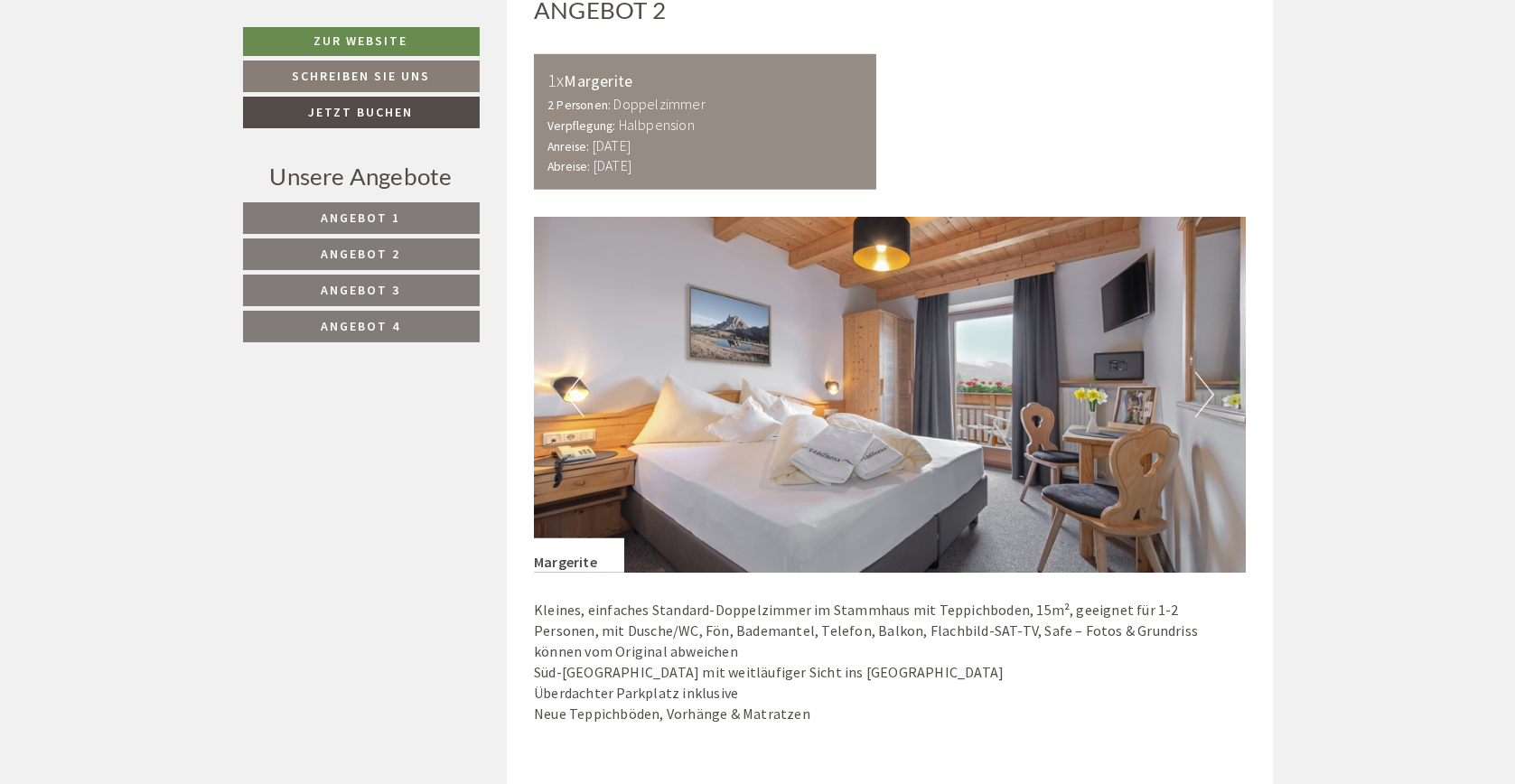
click at [1199, 393] on button "Next" at bounding box center [1205, 395] width 19 height 45
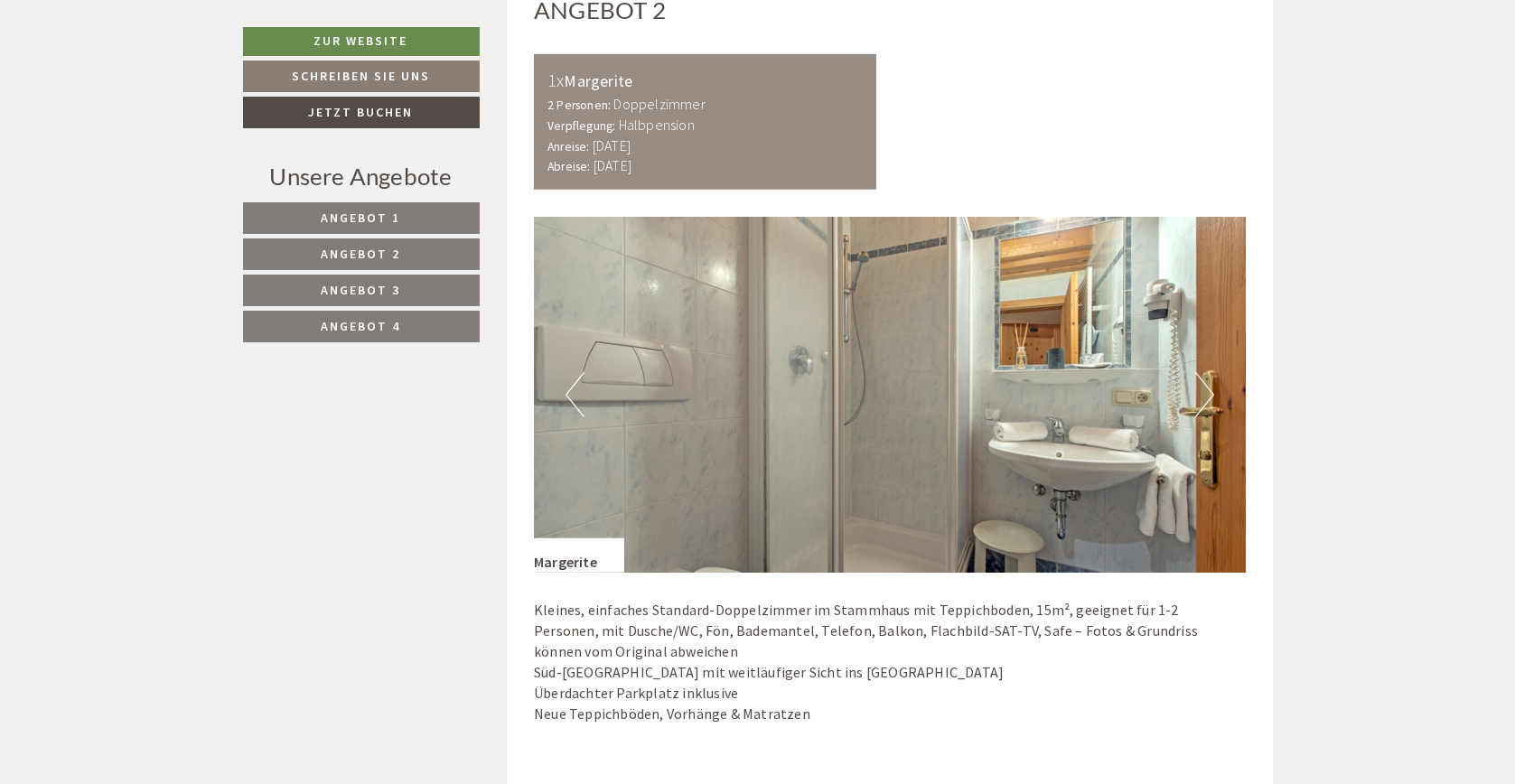
click at [1199, 393] on button "Next" at bounding box center [1205, 395] width 19 height 45
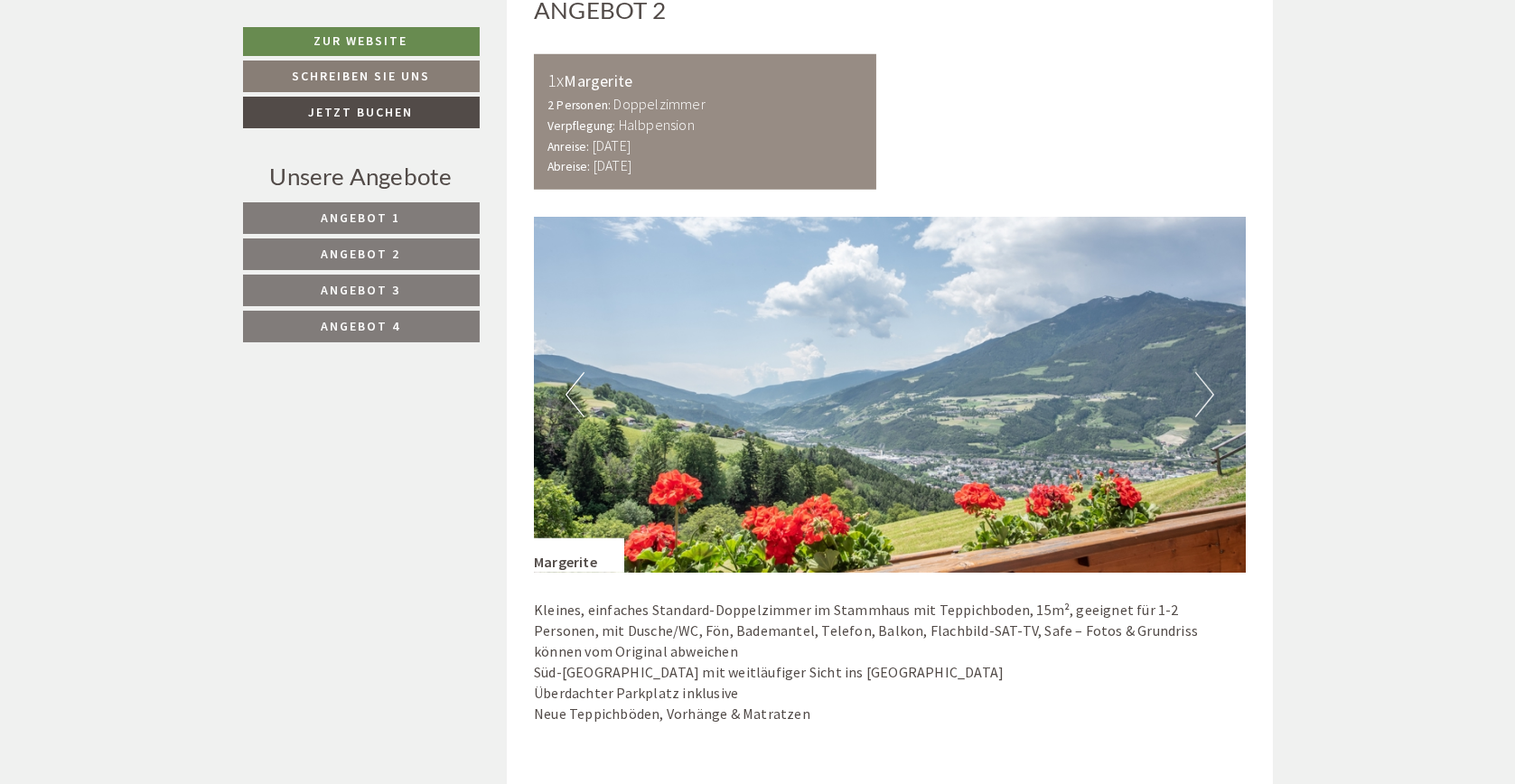
click at [1199, 393] on button "Next" at bounding box center [1205, 395] width 19 height 45
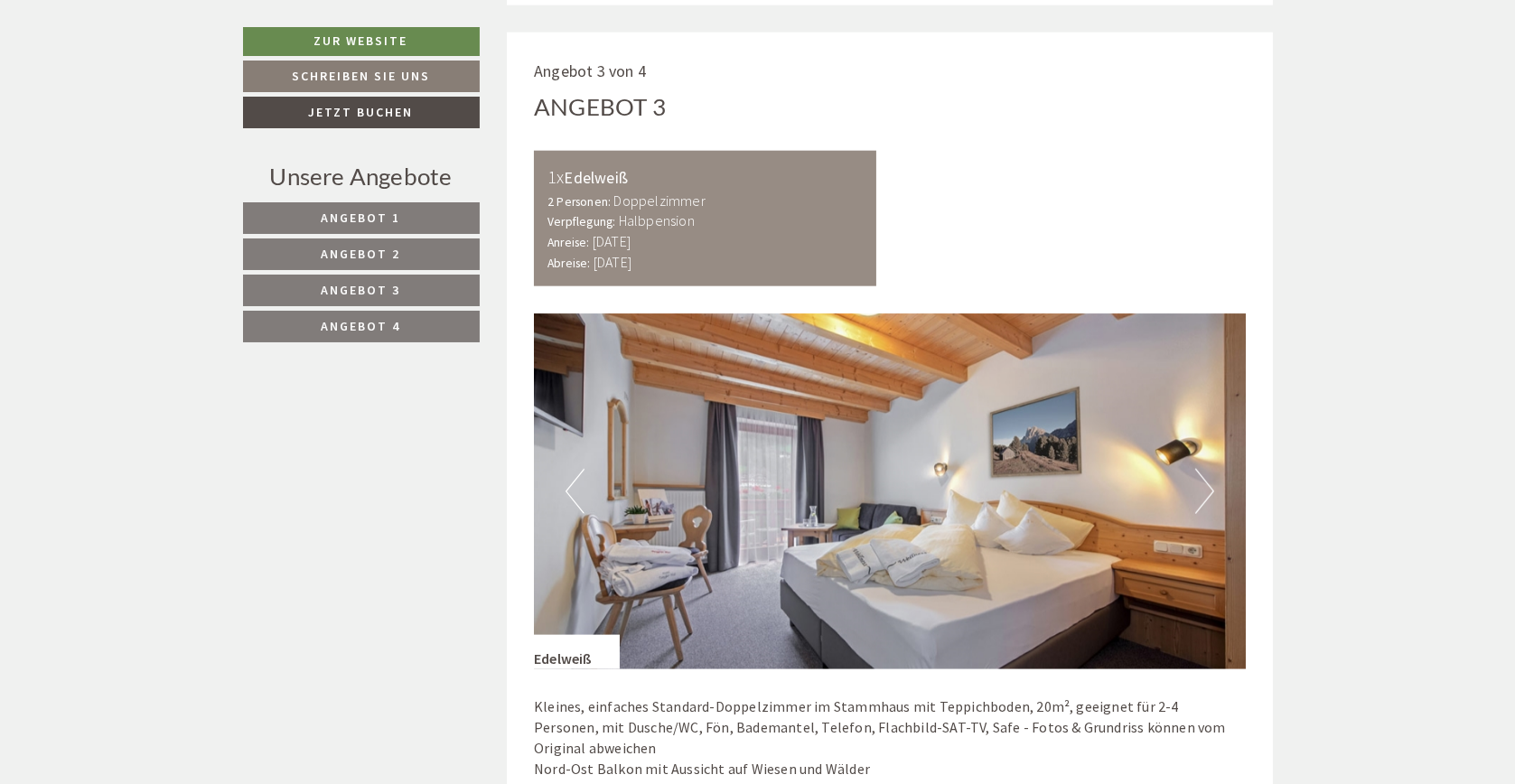
scroll to position [3431, 0]
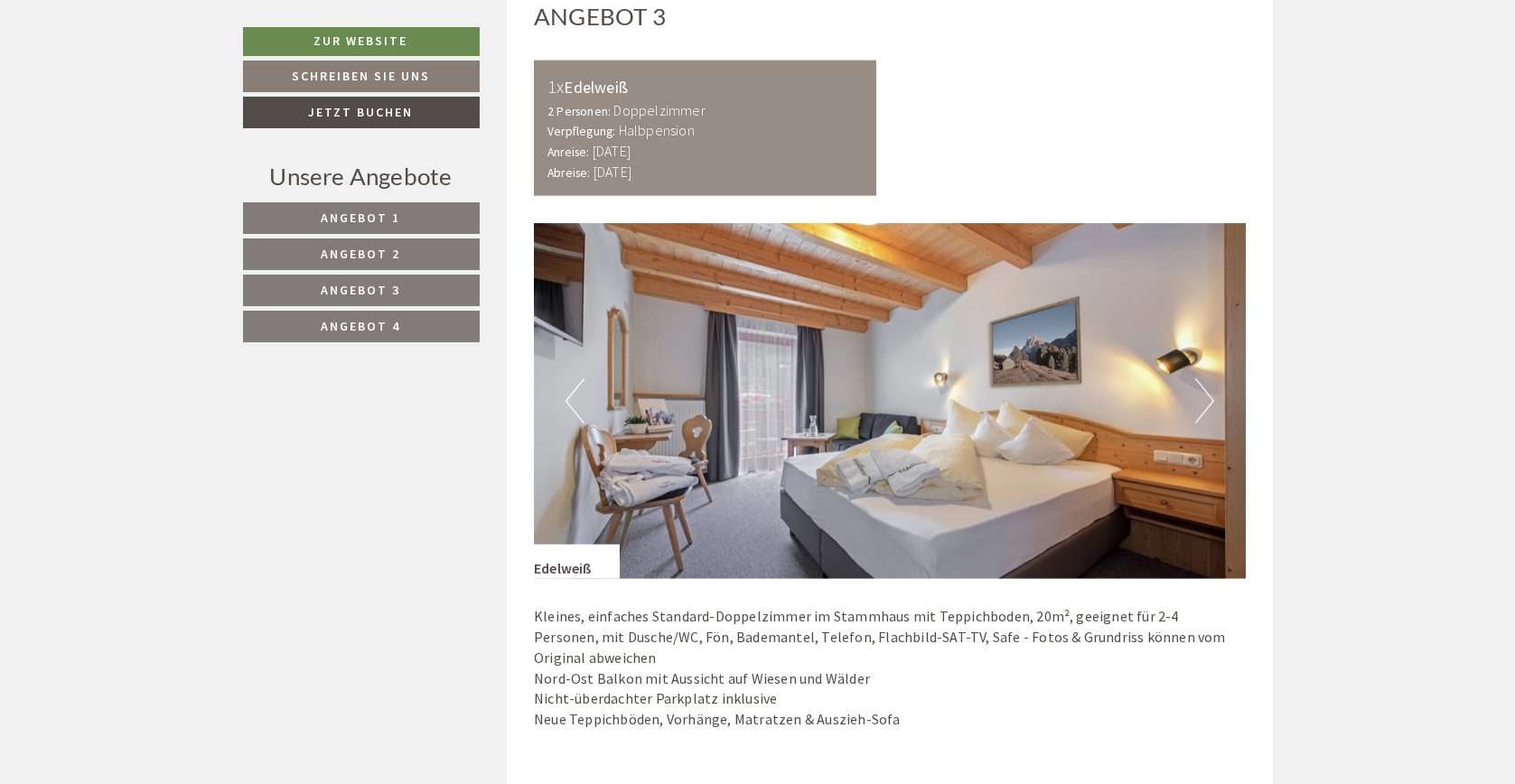
click at [1198, 405] on button "Next" at bounding box center [1205, 400] width 19 height 45
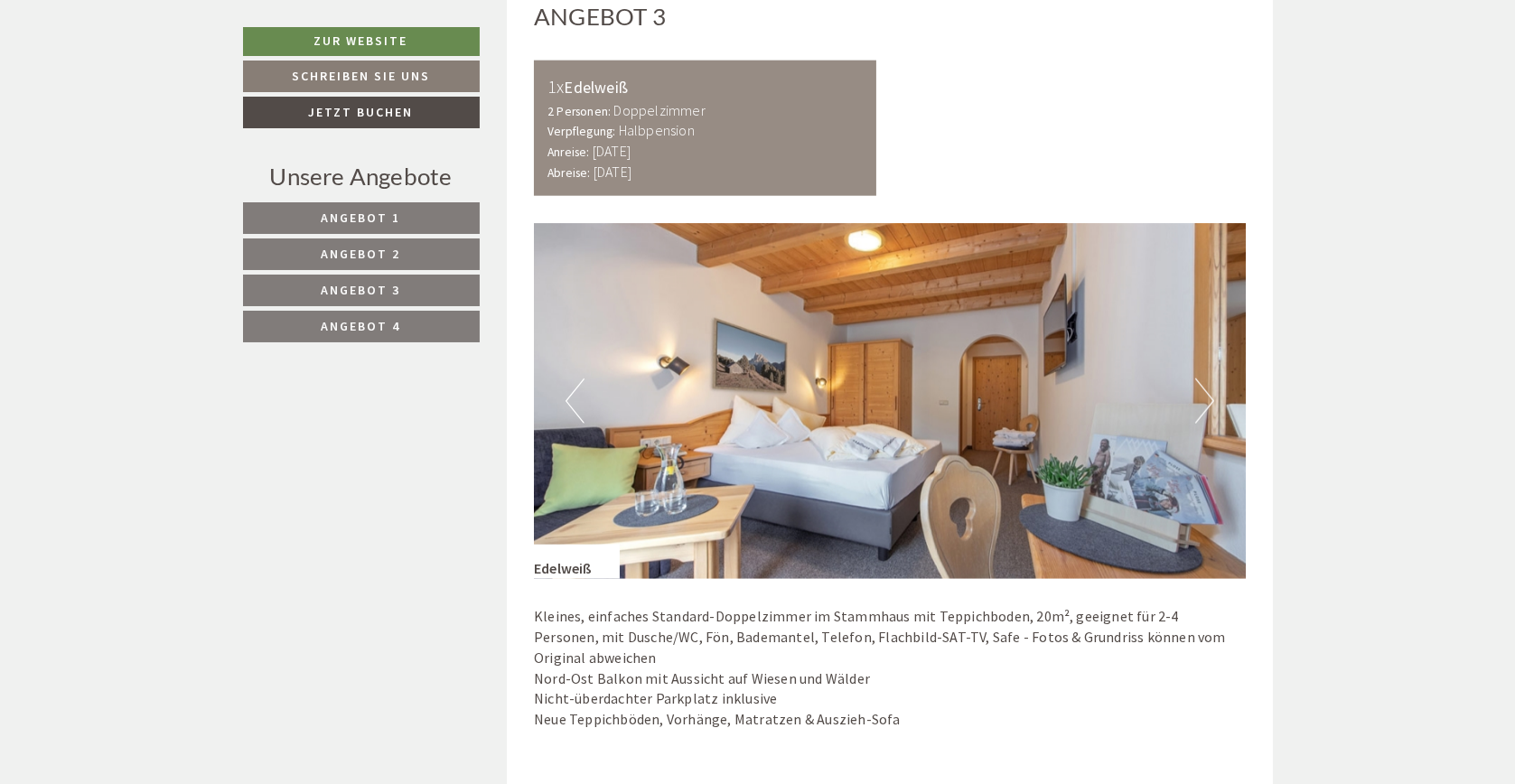
click at [1195, 406] on button "Next" at bounding box center [1205, 400] width 19 height 45
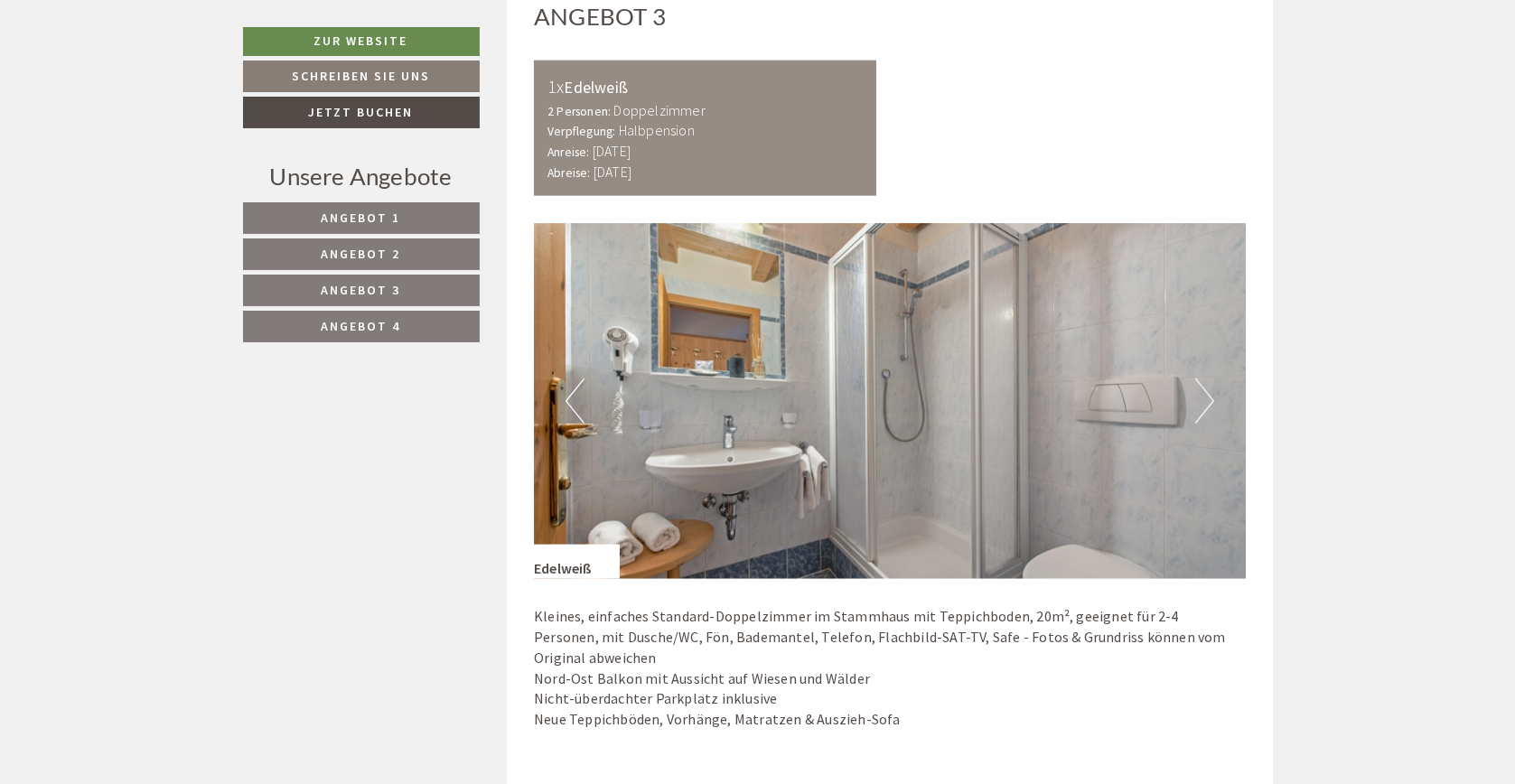
click at [1195, 406] on button "Next" at bounding box center [1205, 400] width 19 height 45
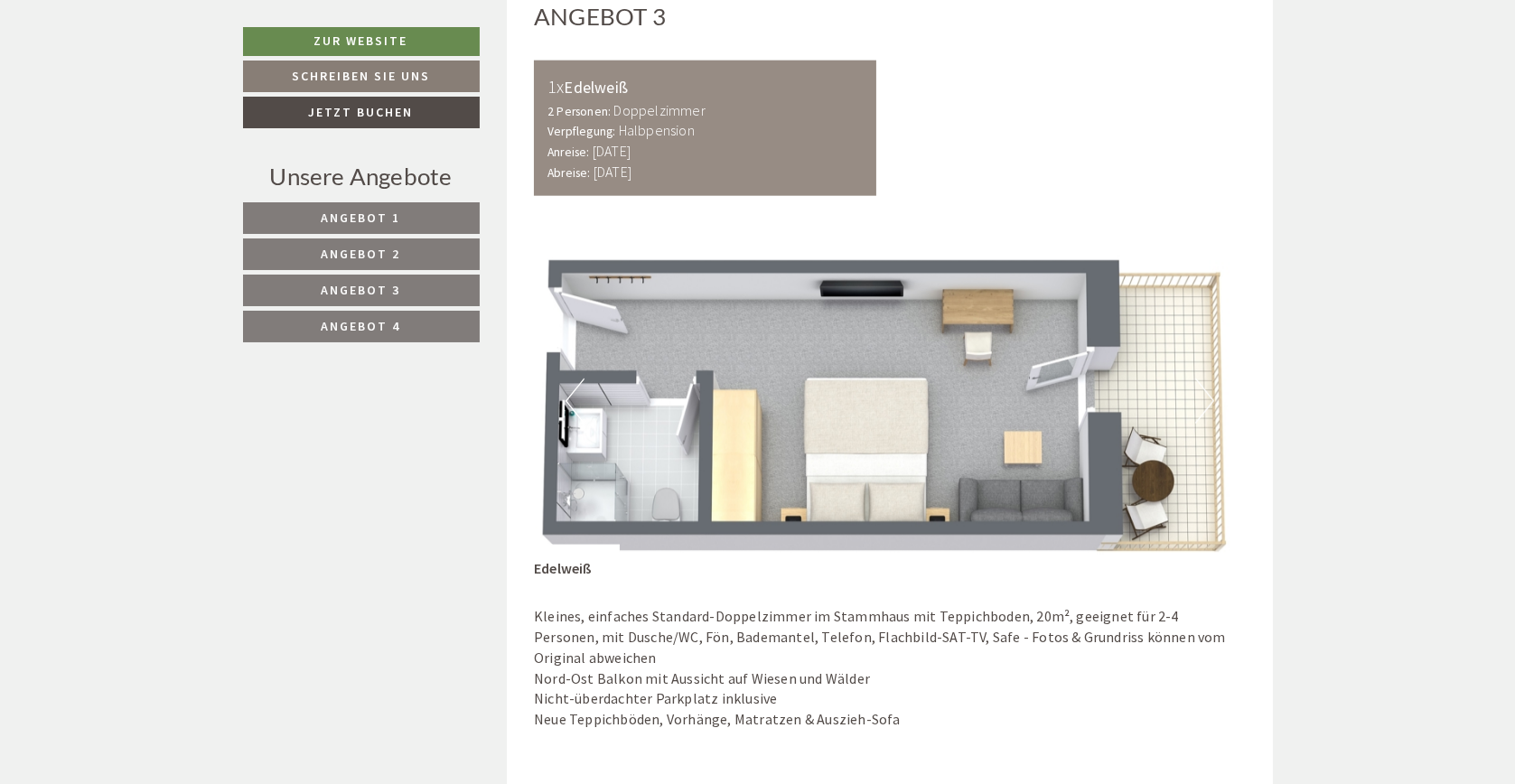
click at [1200, 409] on button "Next" at bounding box center [1205, 400] width 19 height 45
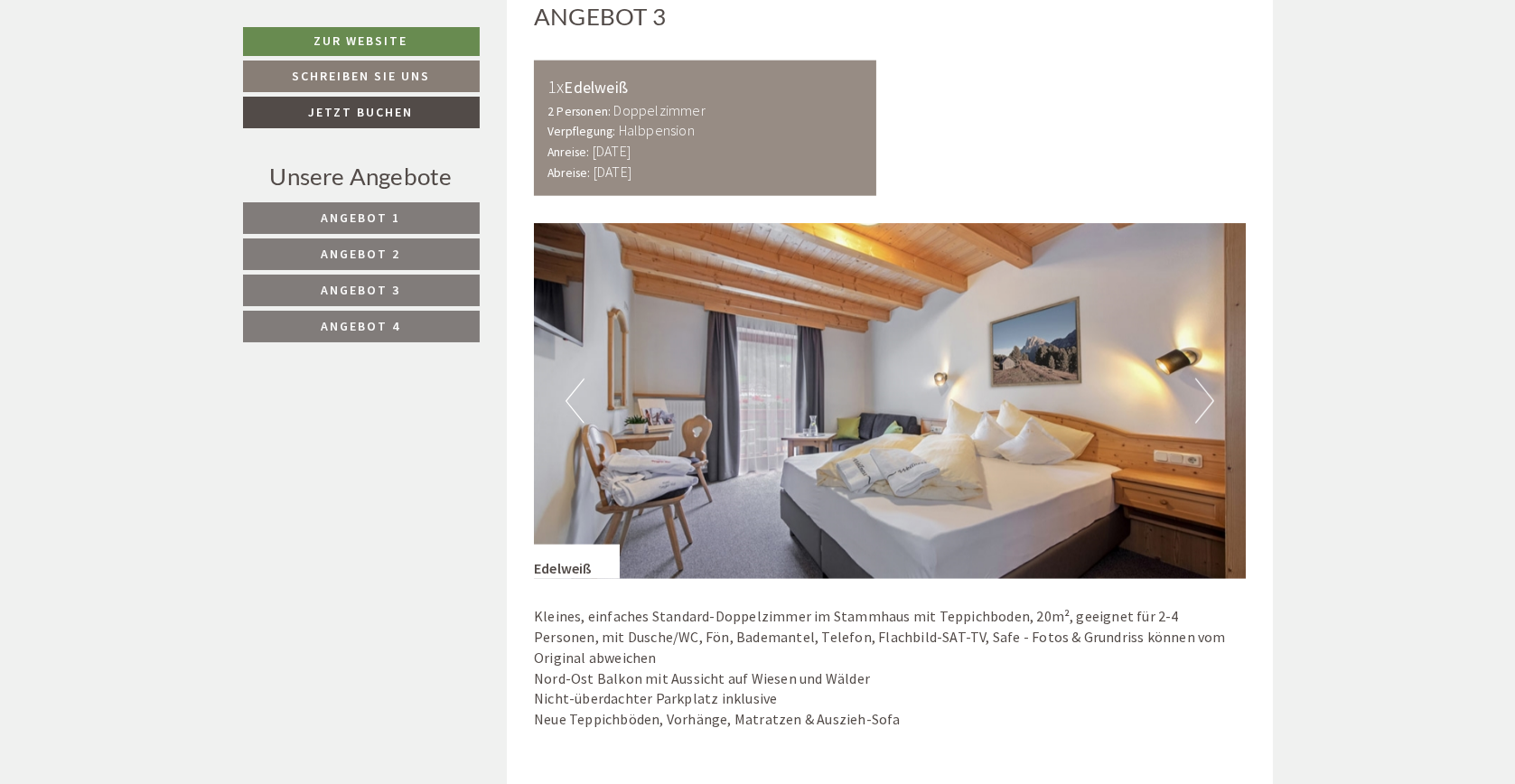
click at [1191, 401] on img at bounding box center [889, 400] width 712 height 355
click at [1206, 400] on button "Next" at bounding box center [1205, 400] width 19 height 45
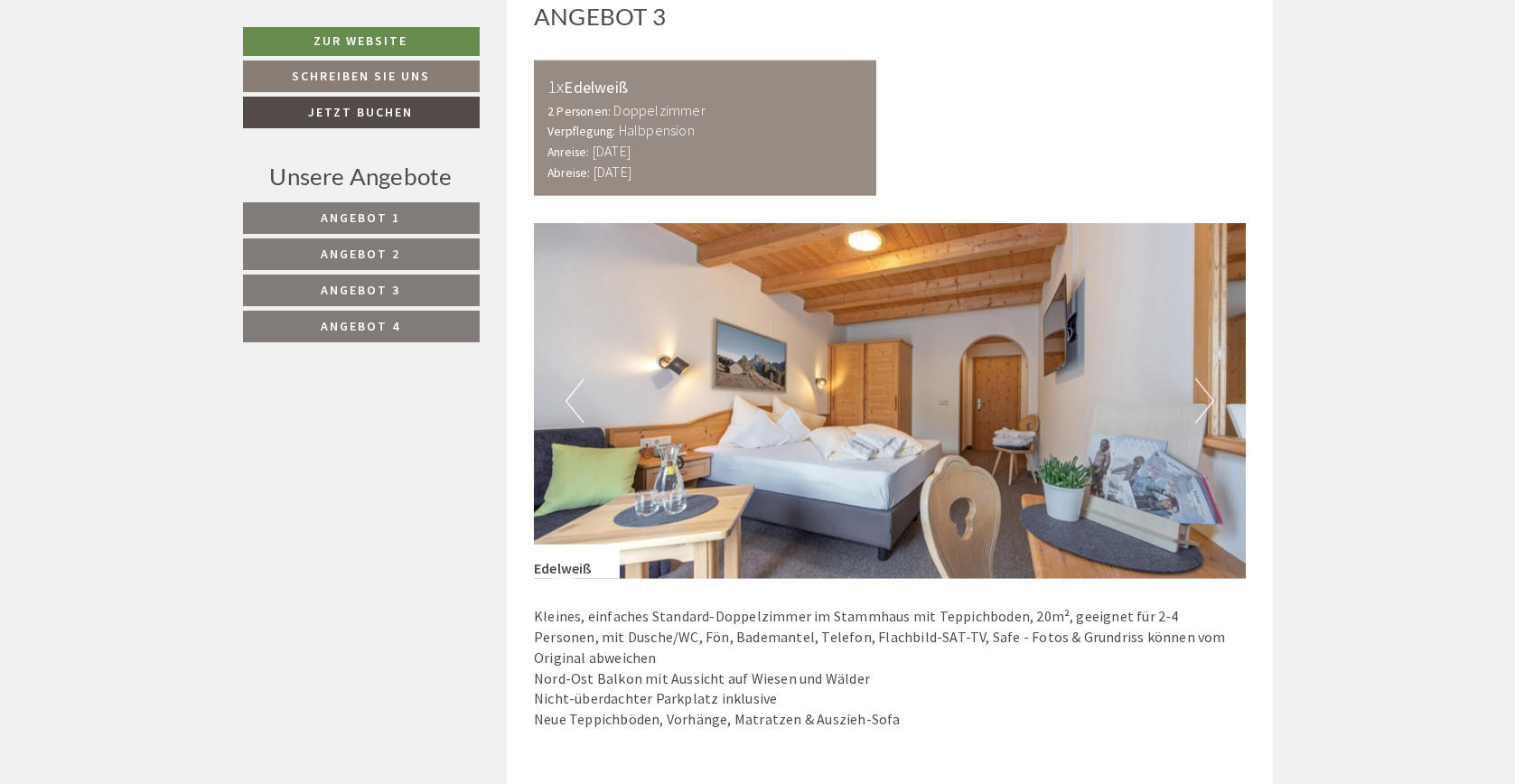
click at [1207, 405] on button "Next" at bounding box center [1205, 400] width 19 height 45
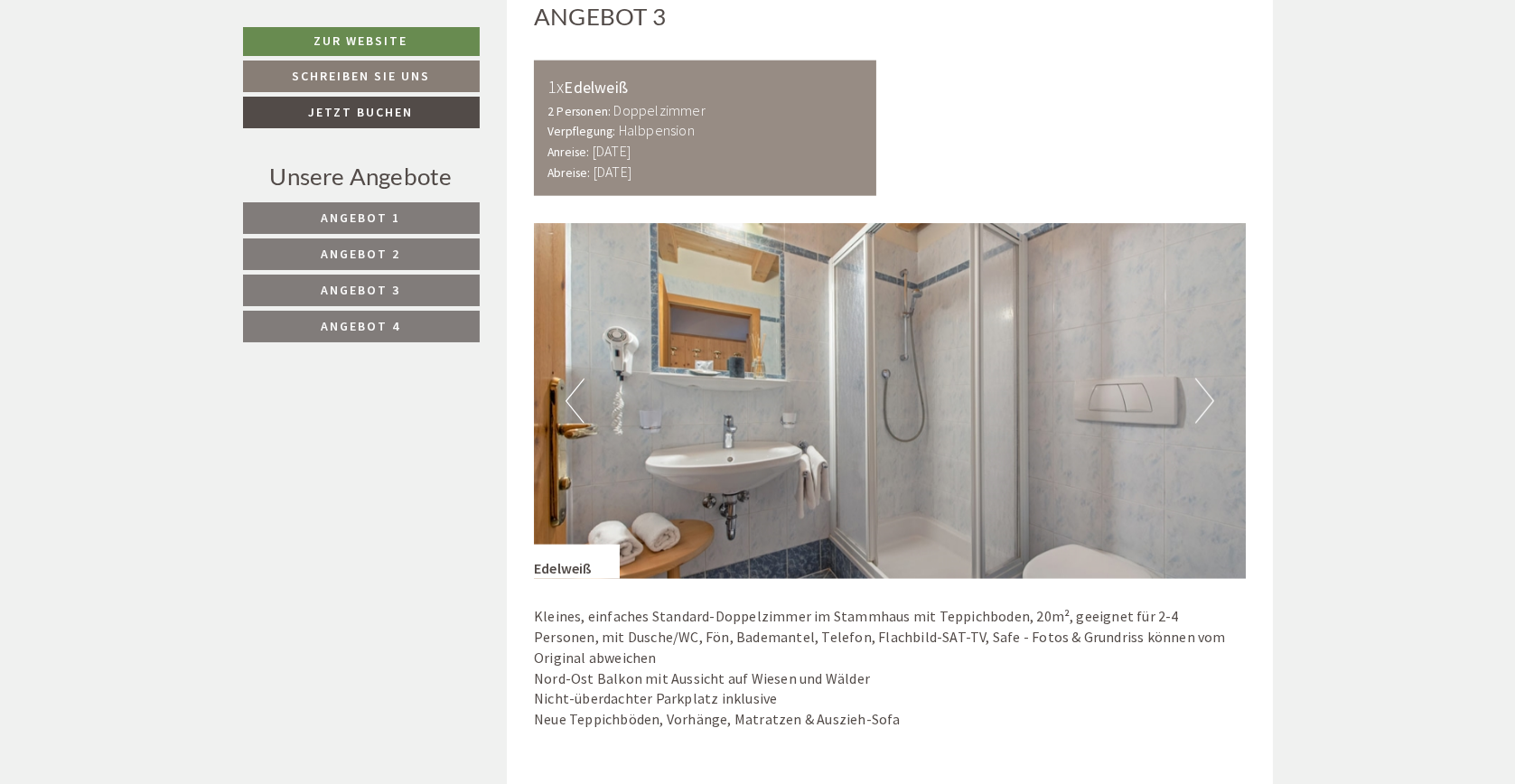
click at [1207, 405] on button "Next" at bounding box center [1205, 400] width 19 height 45
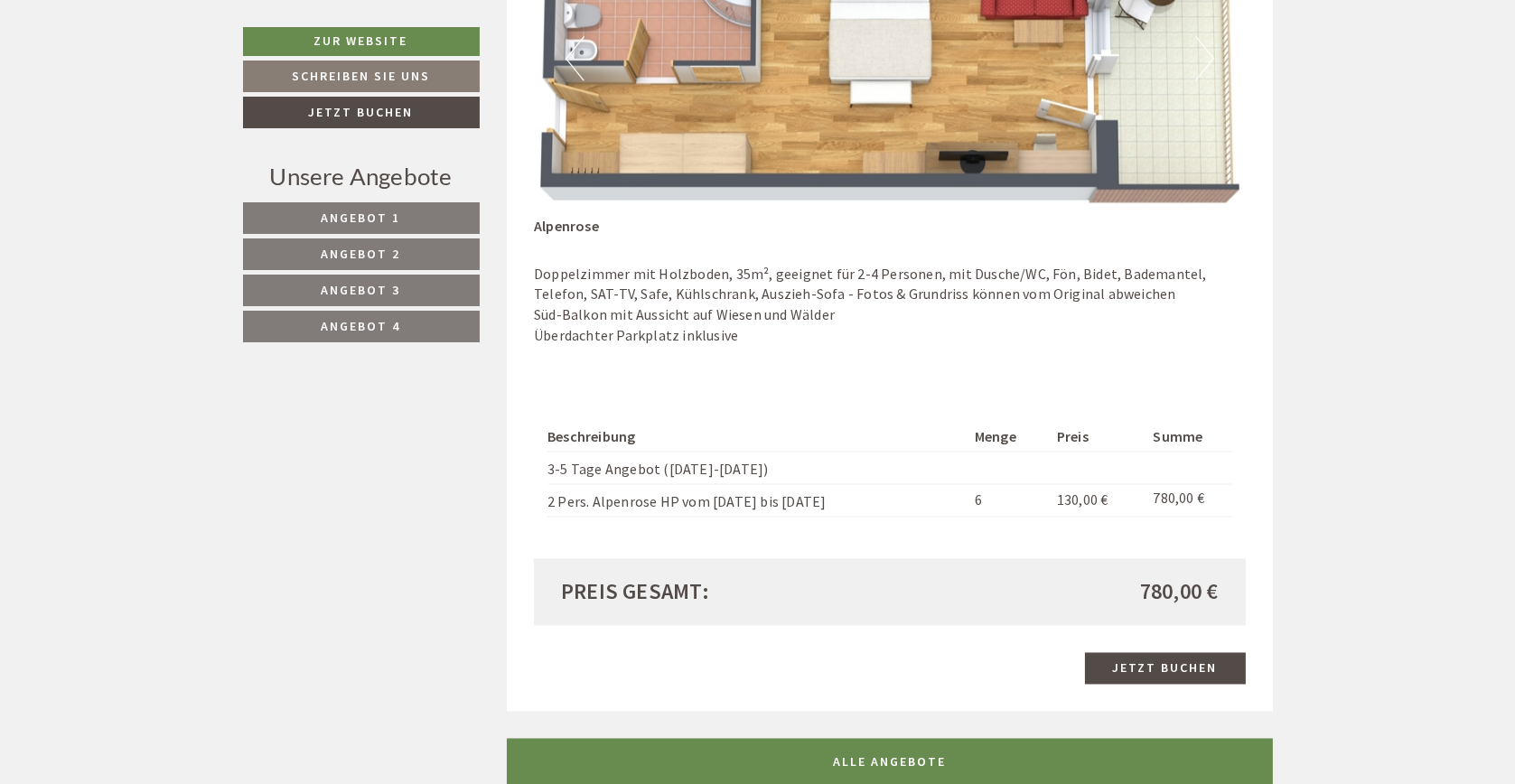
scroll to position [4965, 0]
